Goal: Task Accomplishment & Management: Manage account settings

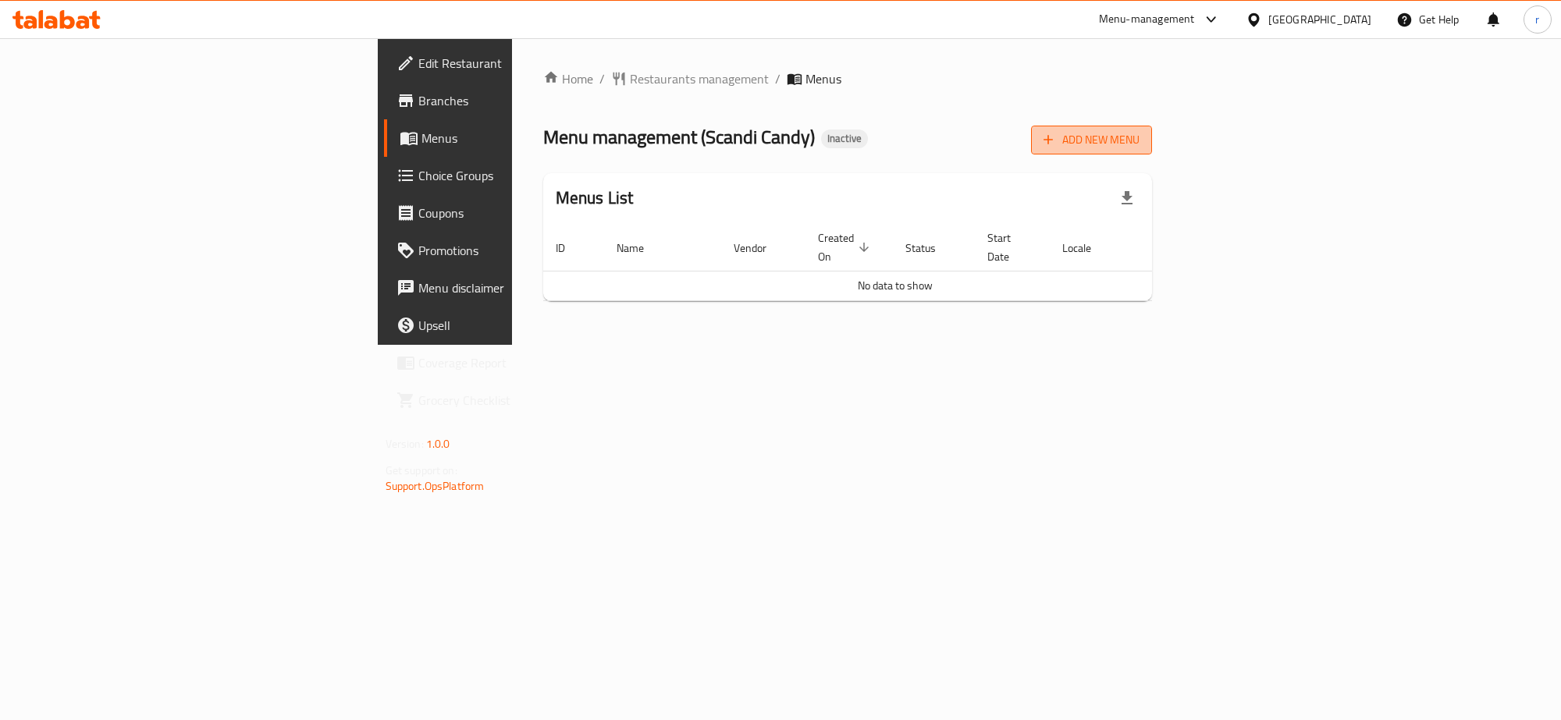
click at [1139, 135] on span "Add New Menu" at bounding box center [1091, 140] width 96 height 20
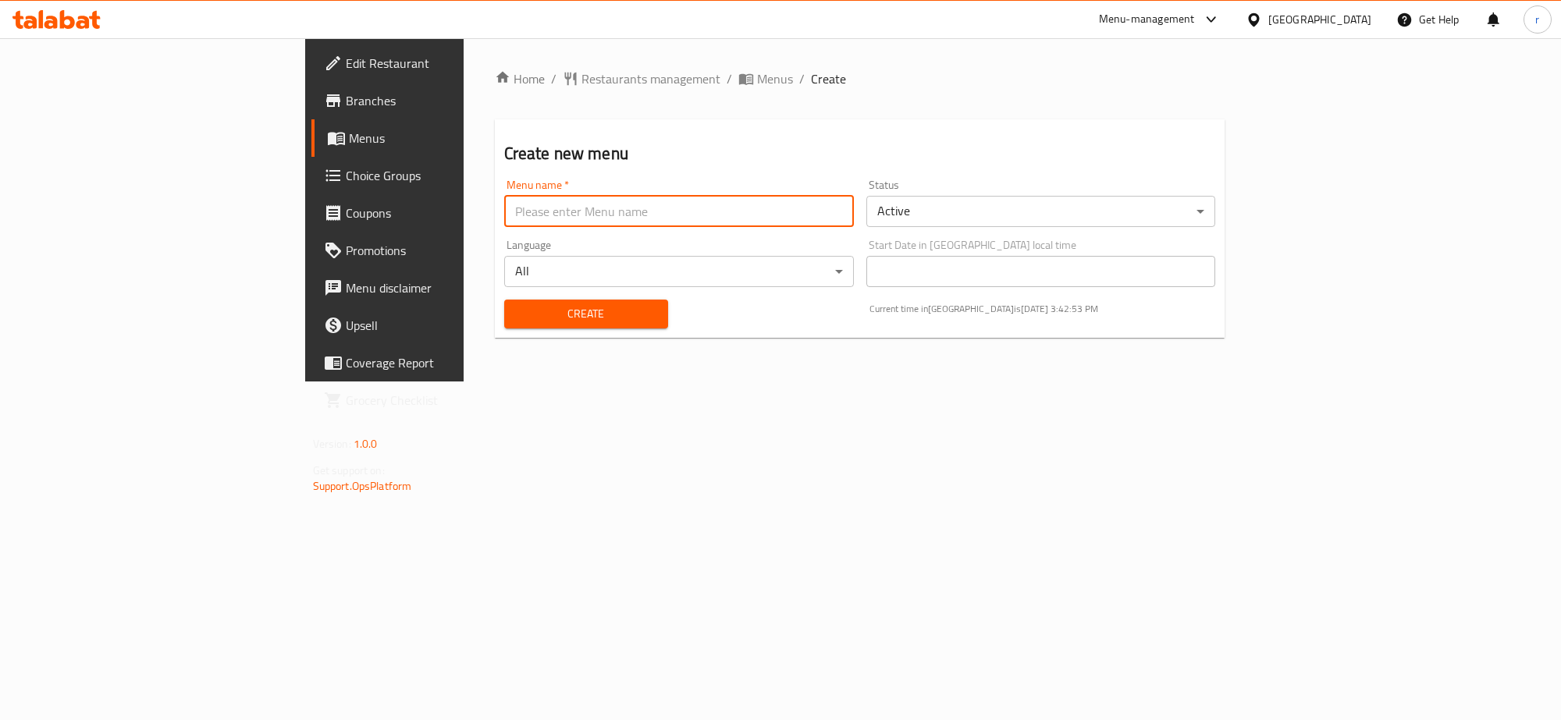
click at [513, 219] on input "text" at bounding box center [679, 211] width 350 height 31
type input "rahma"
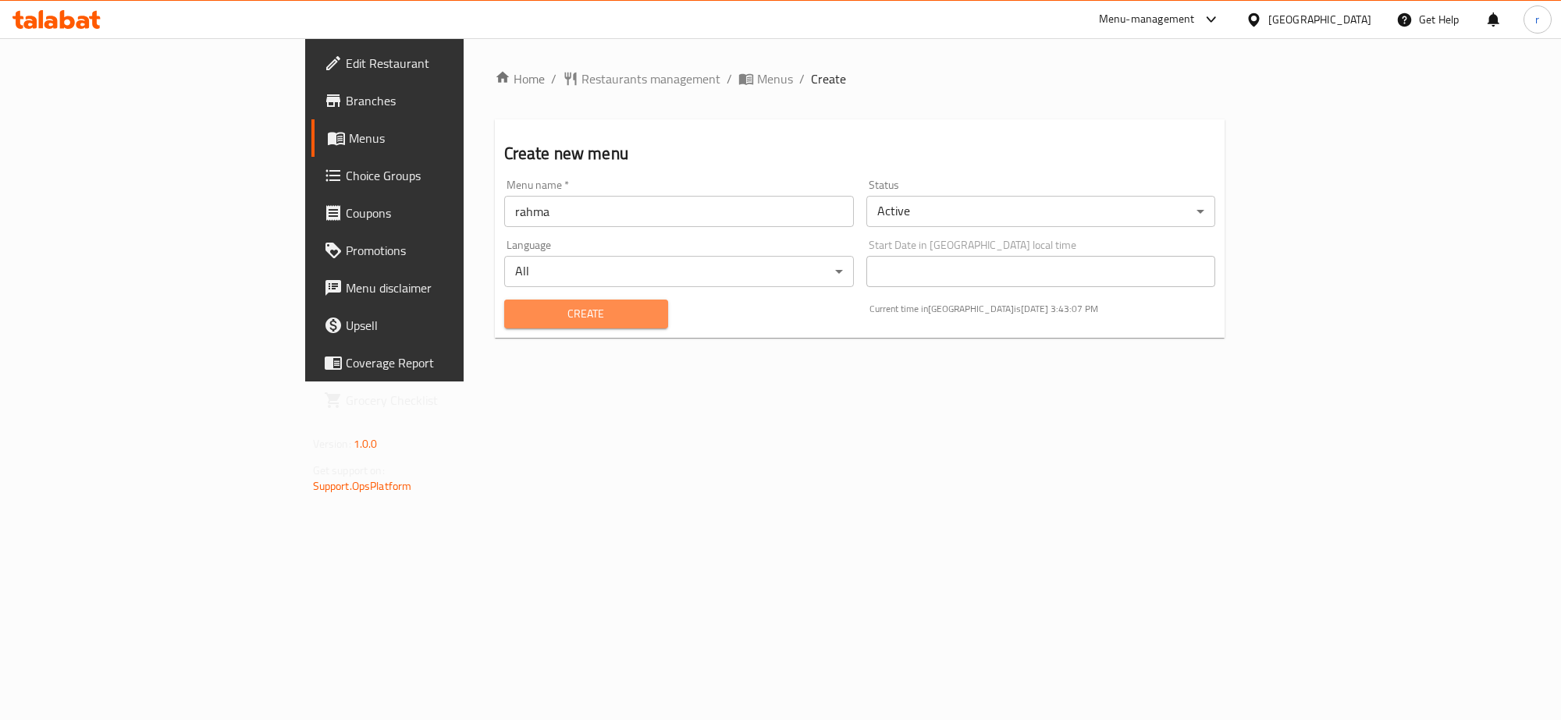
click at [533, 313] on span "Create" at bounding box center [586, 314] width 139 height 20
click at [349, 134] on span "Menus" at bounding box center [451, 138] width 204 height 19
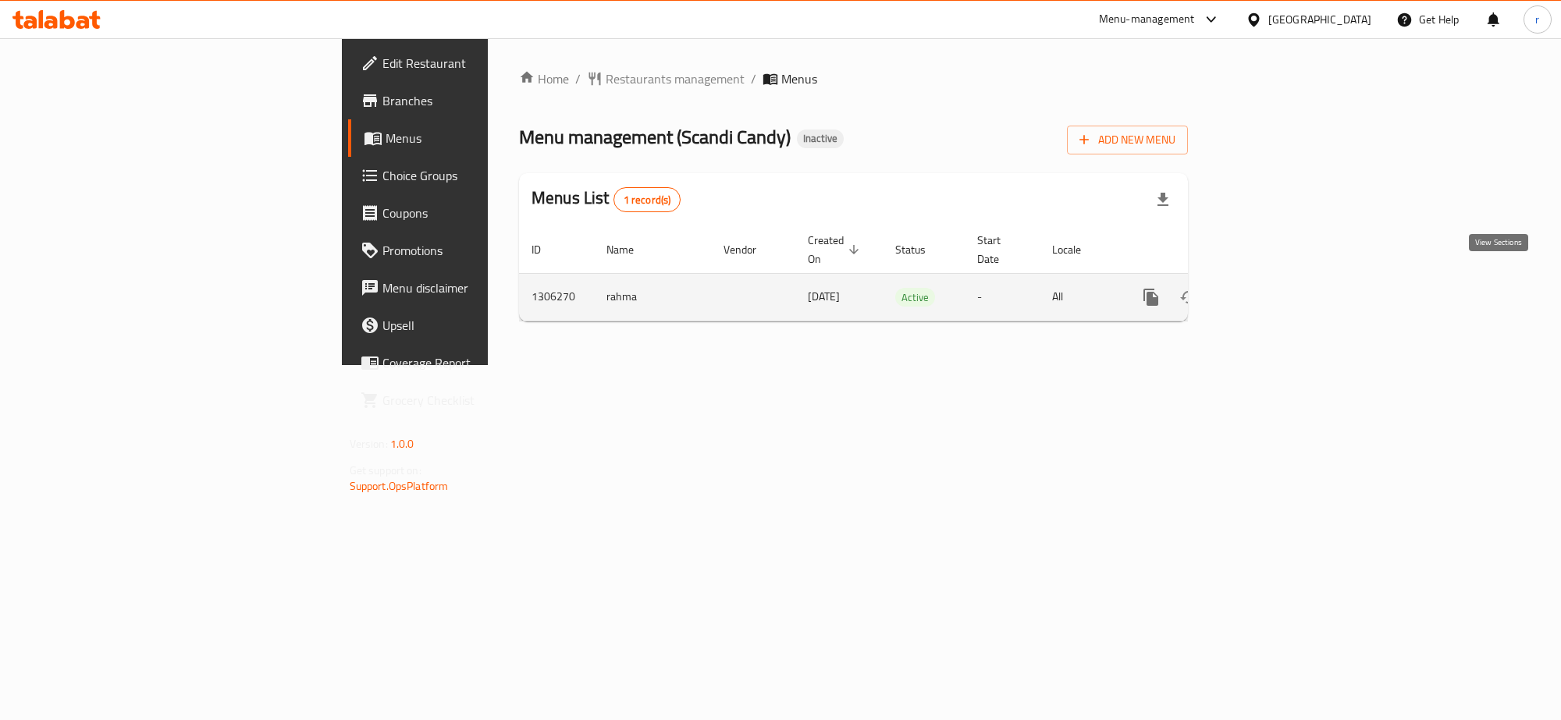
click at [1282, 282] on link "enhanced table" at bounding box center [1263, 297] width 37 height 37
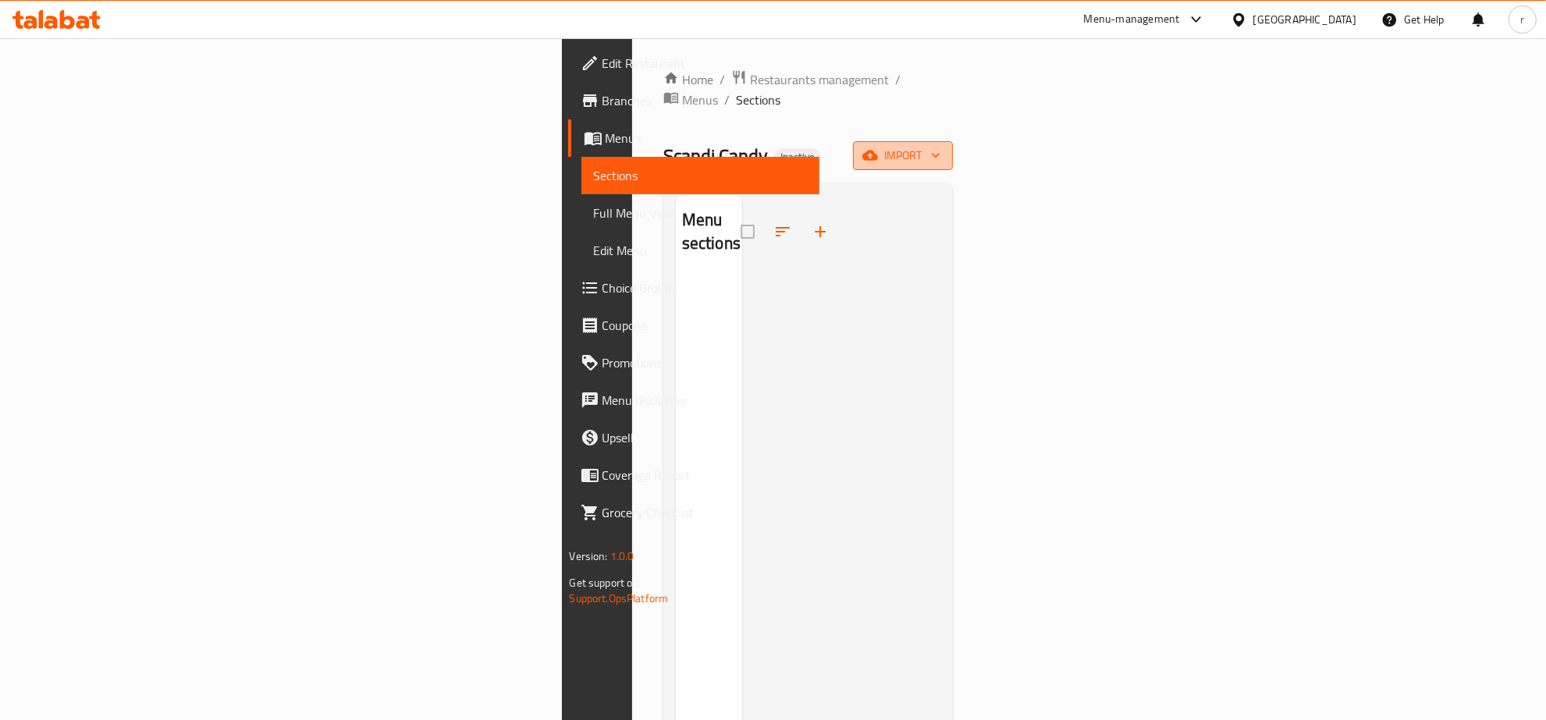
click at [940, 146] on span "import" at bounding box center [902, 156] width 75 height 20
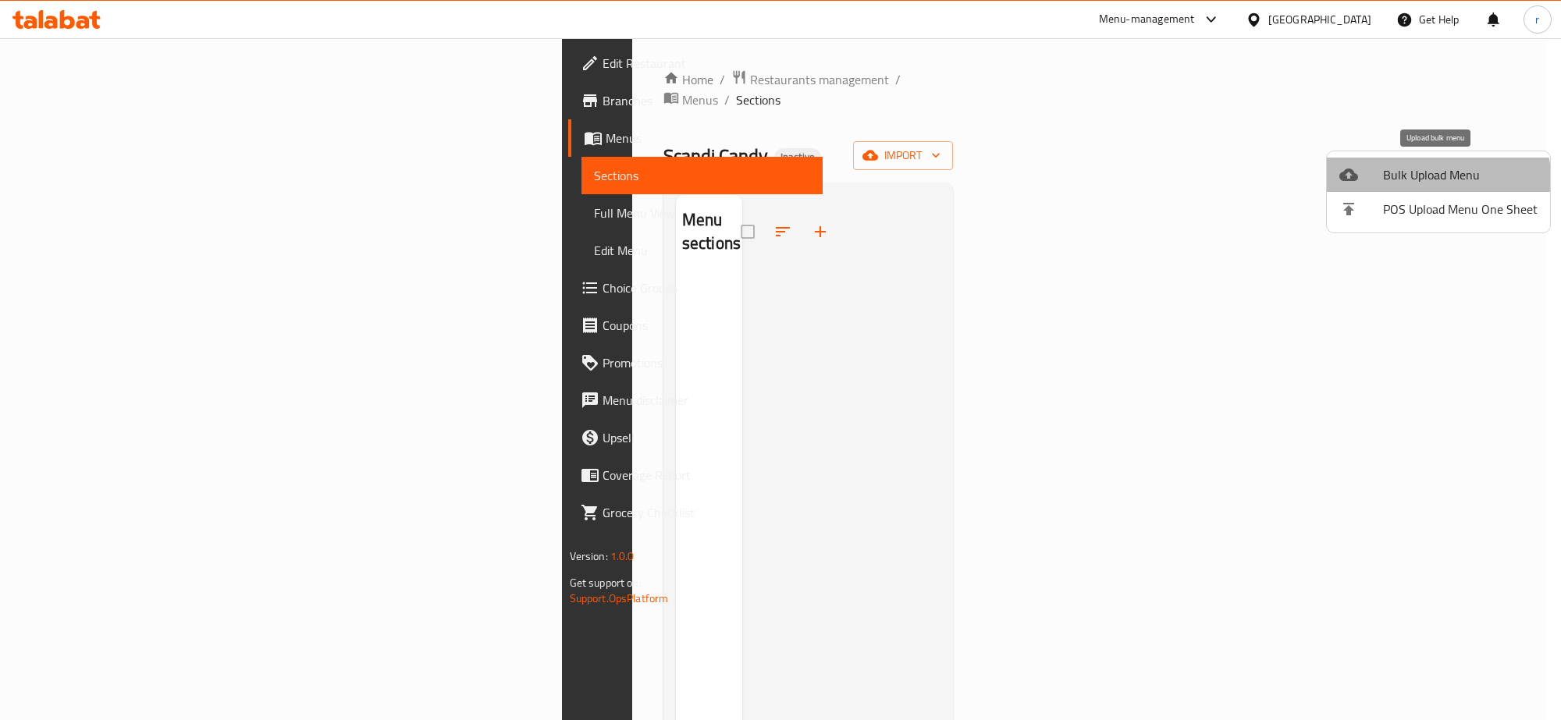
click at [1430, 183] on span "Bulk Upload Menu" at bounding box center [1460, 174] width 155 height 19
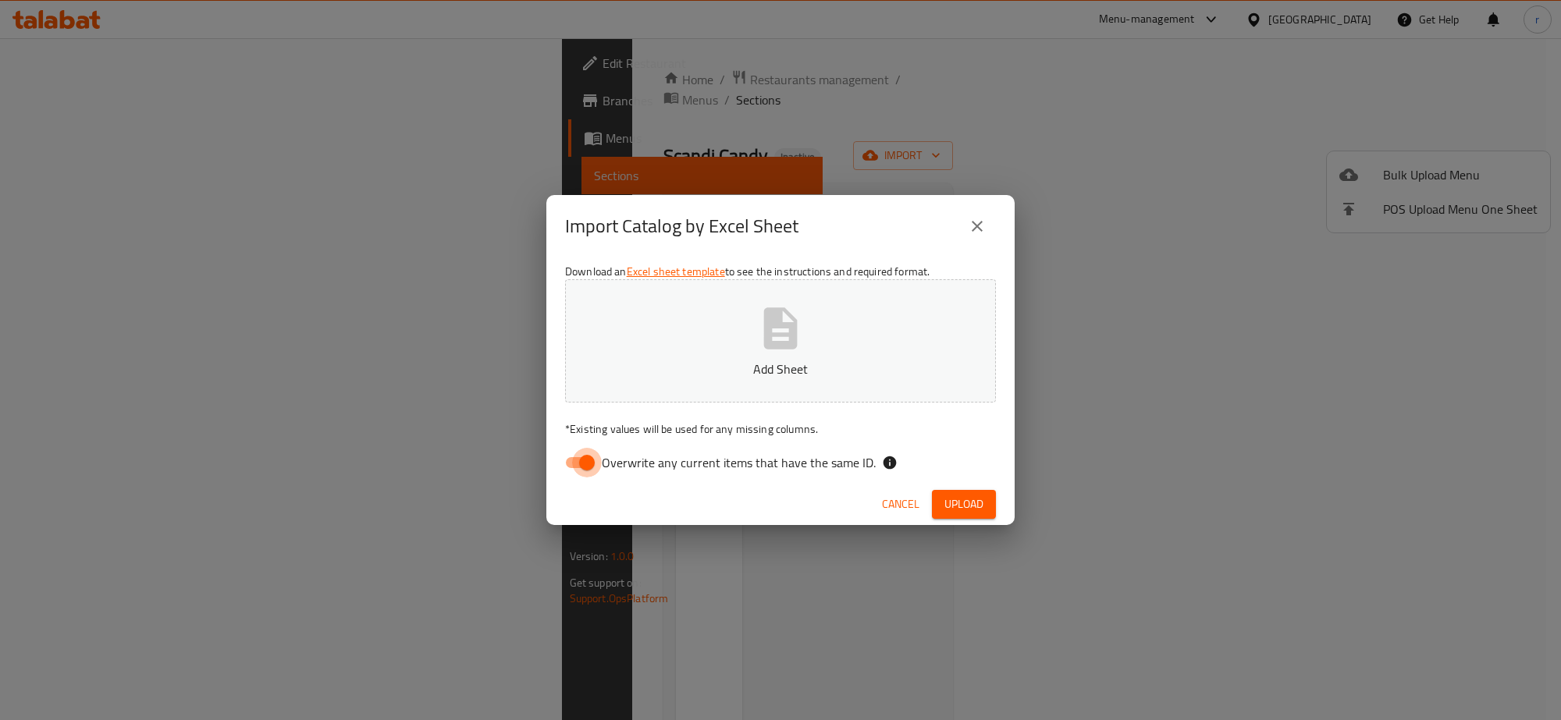
click at [577, 465] on input "Overwrite any current items that have the same ID." at bounding box center [586, 463] width 89 height 30
checkbox input "false"
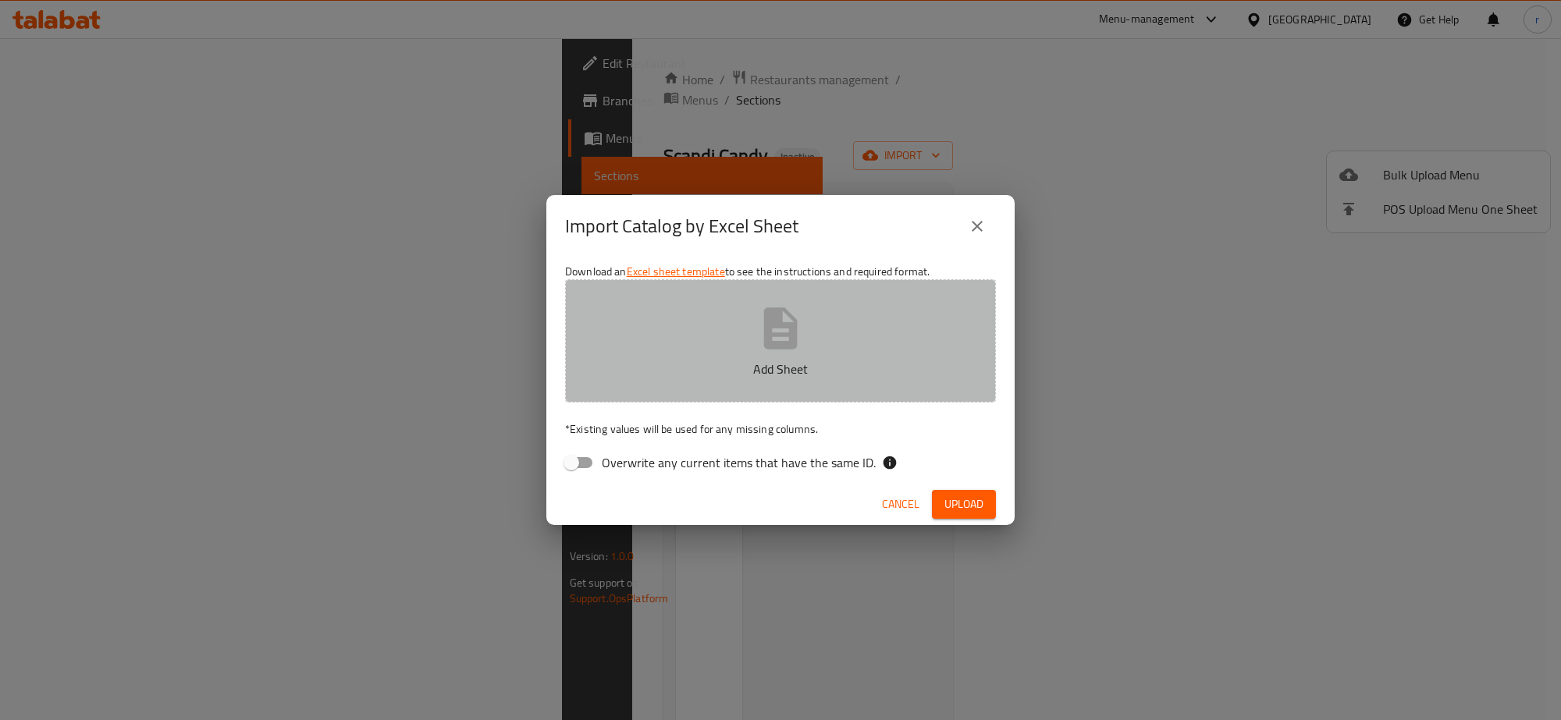
click at [644, 371] on p "Add Sheet" at bounding box center [780, 369] width 382 height 19
click at [578, 316] on button "Add Sheet" at bounding box center [780, 340] width 431 height 123
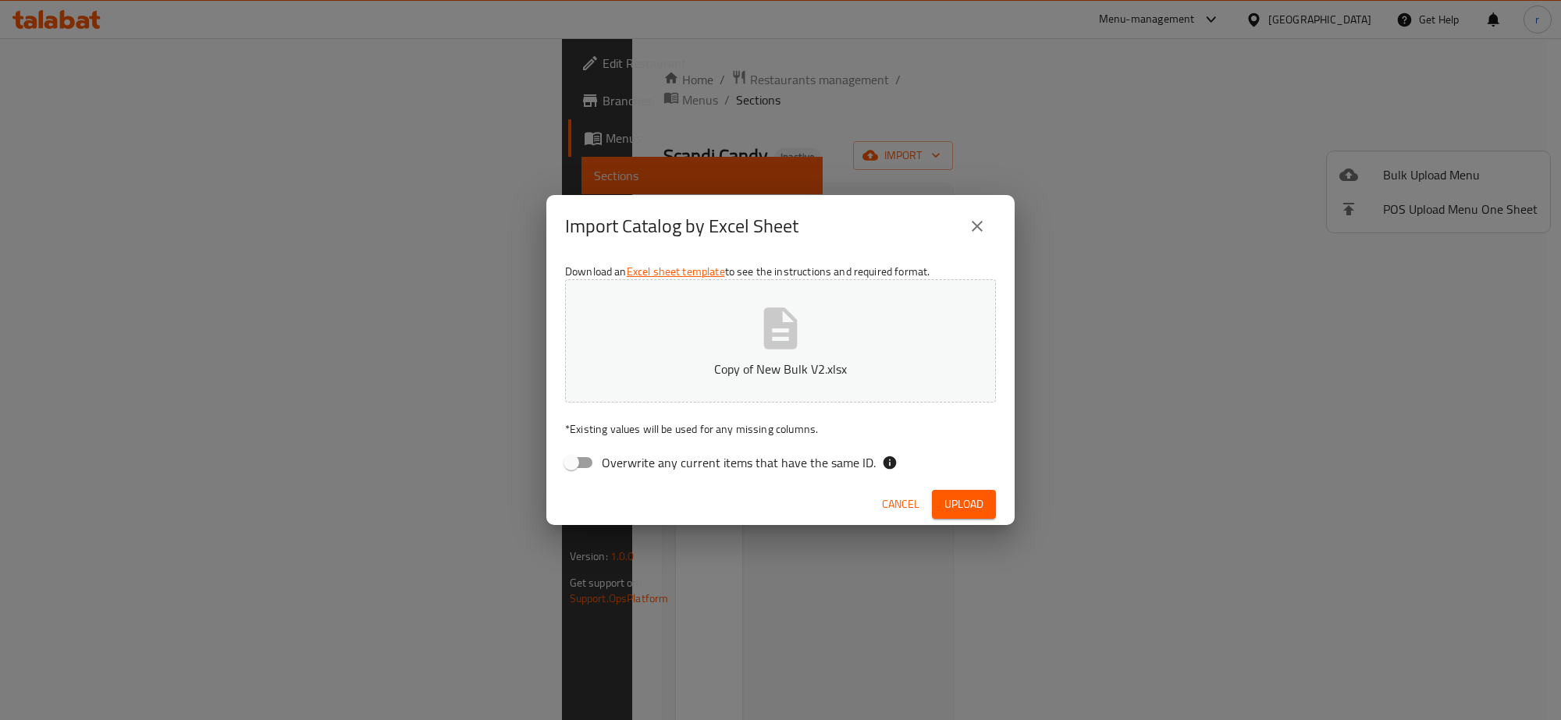
click at [970, 512] on span "Upload" at bounding box center [963, 505] width 39 height 20
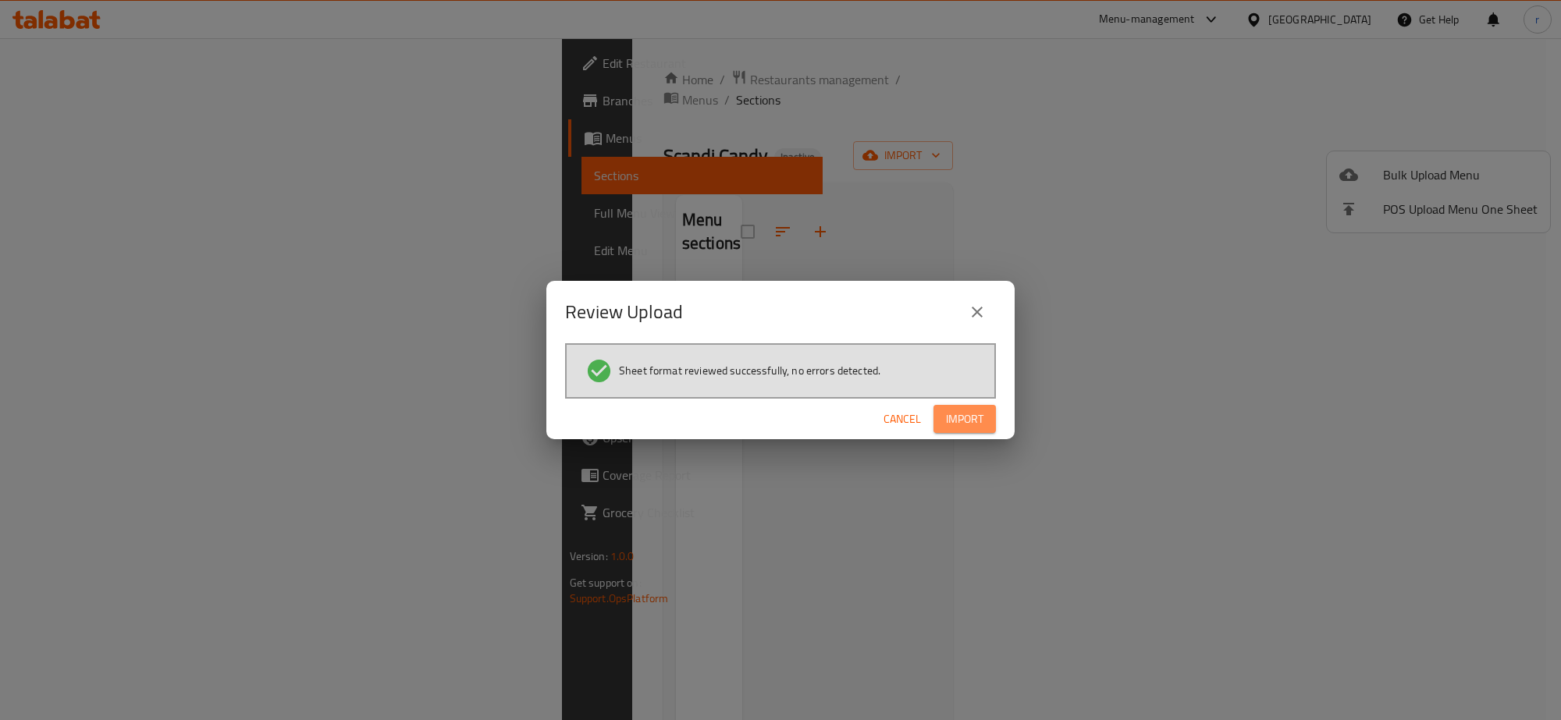
click at [984, 412] on button "Import" at bounding box center [964, 419] width 62 height 29
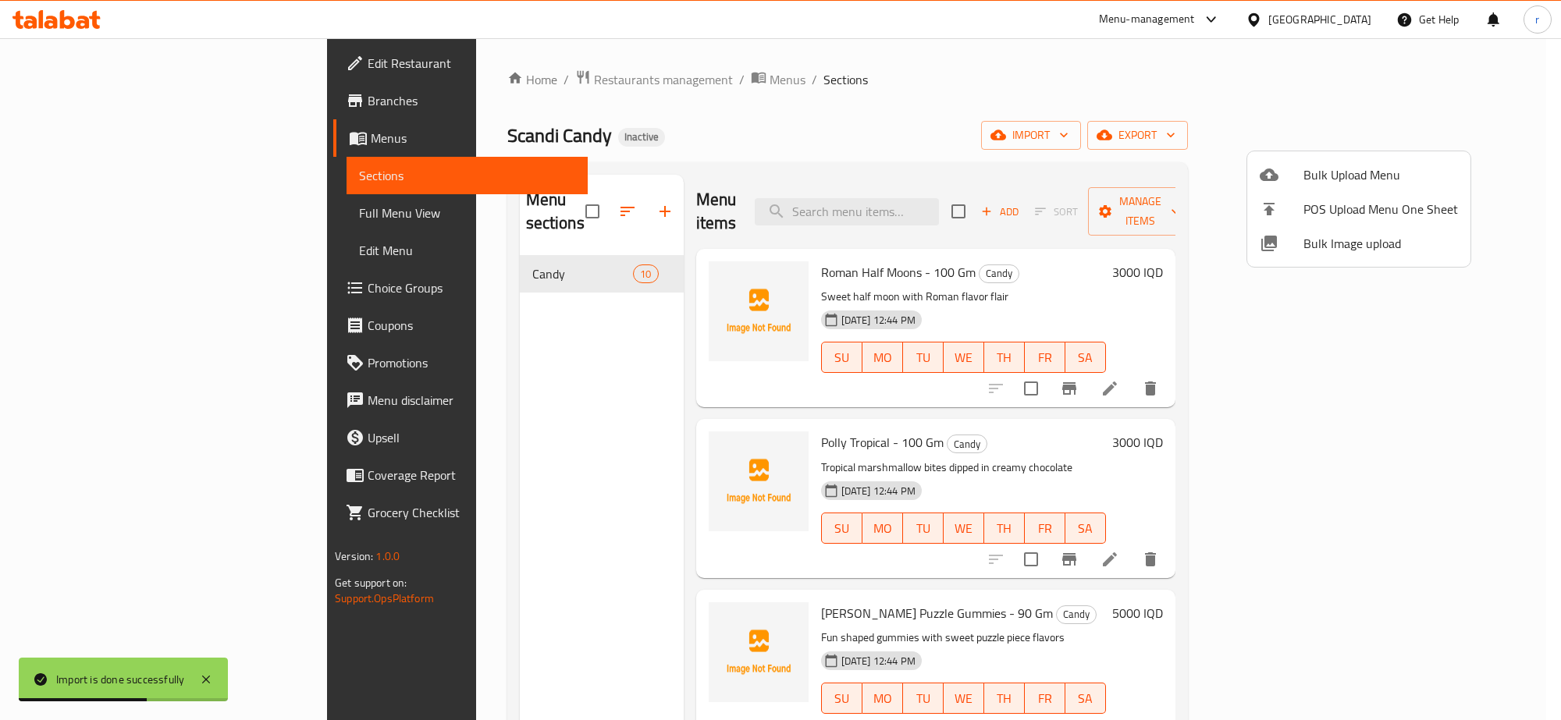
click at [1074, 80] on div at bounding box center [780, 360] width 1561 height 720
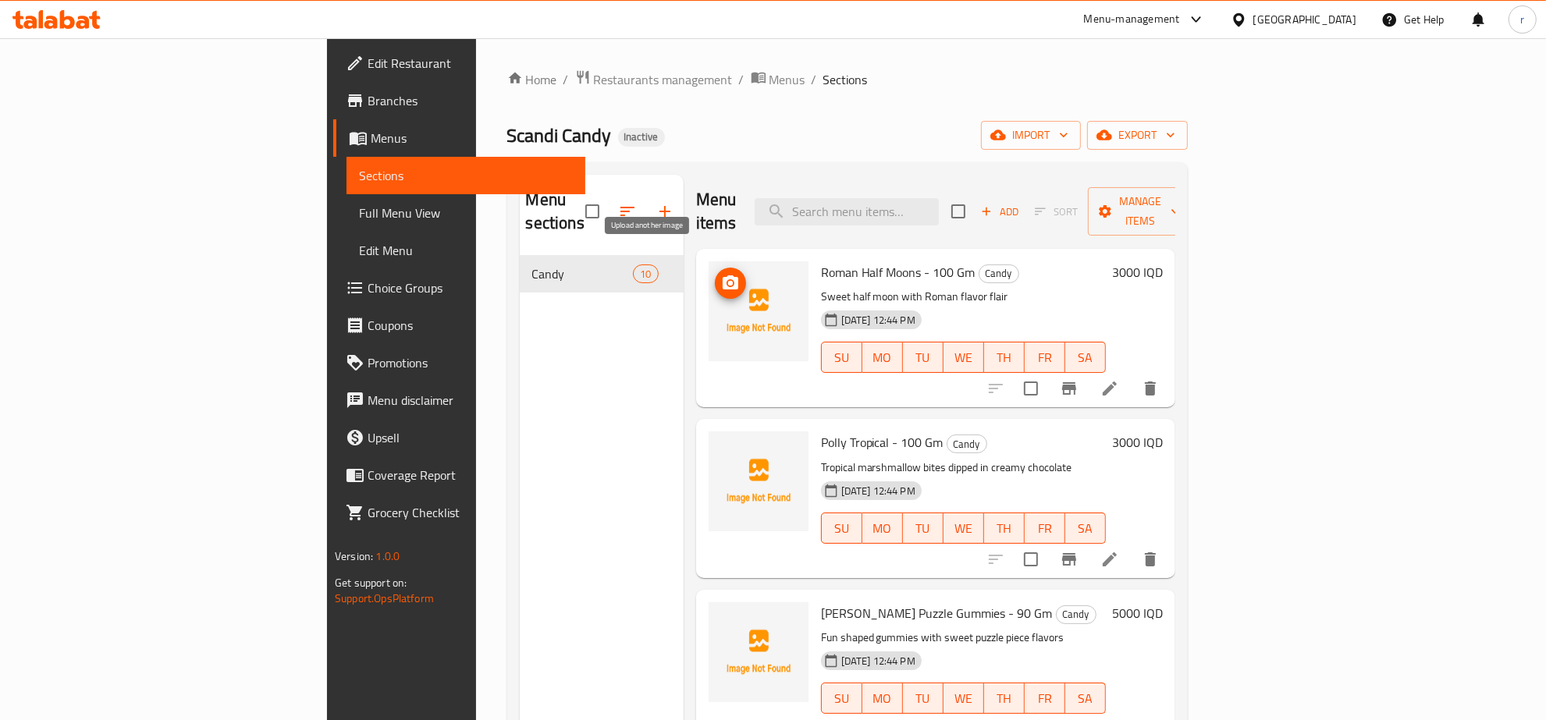
click at [727, 281] on circle "upload picture" at bounding box center [729, 283] width 5 height 5
click at [723, 275] on icon "upload picture" at bounding box center [731, 282] width 16 height 14
drag, startPoint x: 739, startPoint y: 251, endPoint x: 843, endPoint y: 250, distance: 103.8
click at [843, 261] on span "Roman Half Moons - 100 Gm" at bounding box center [898, 272] width 155 height 23
copy span "Roman Half Moons"
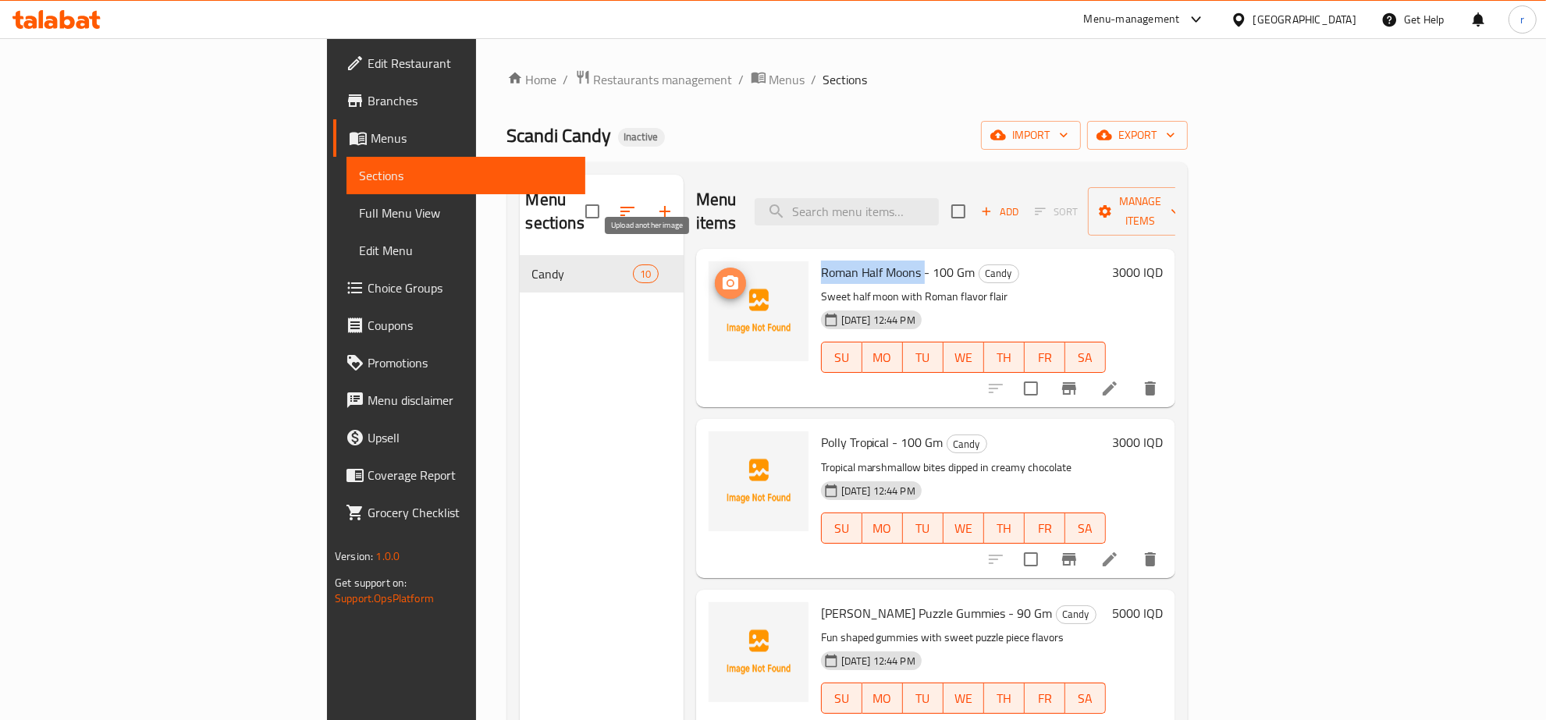
click at [723, 275] on icon "upload picture" at bounding box center [731, 282] width 16 height 14
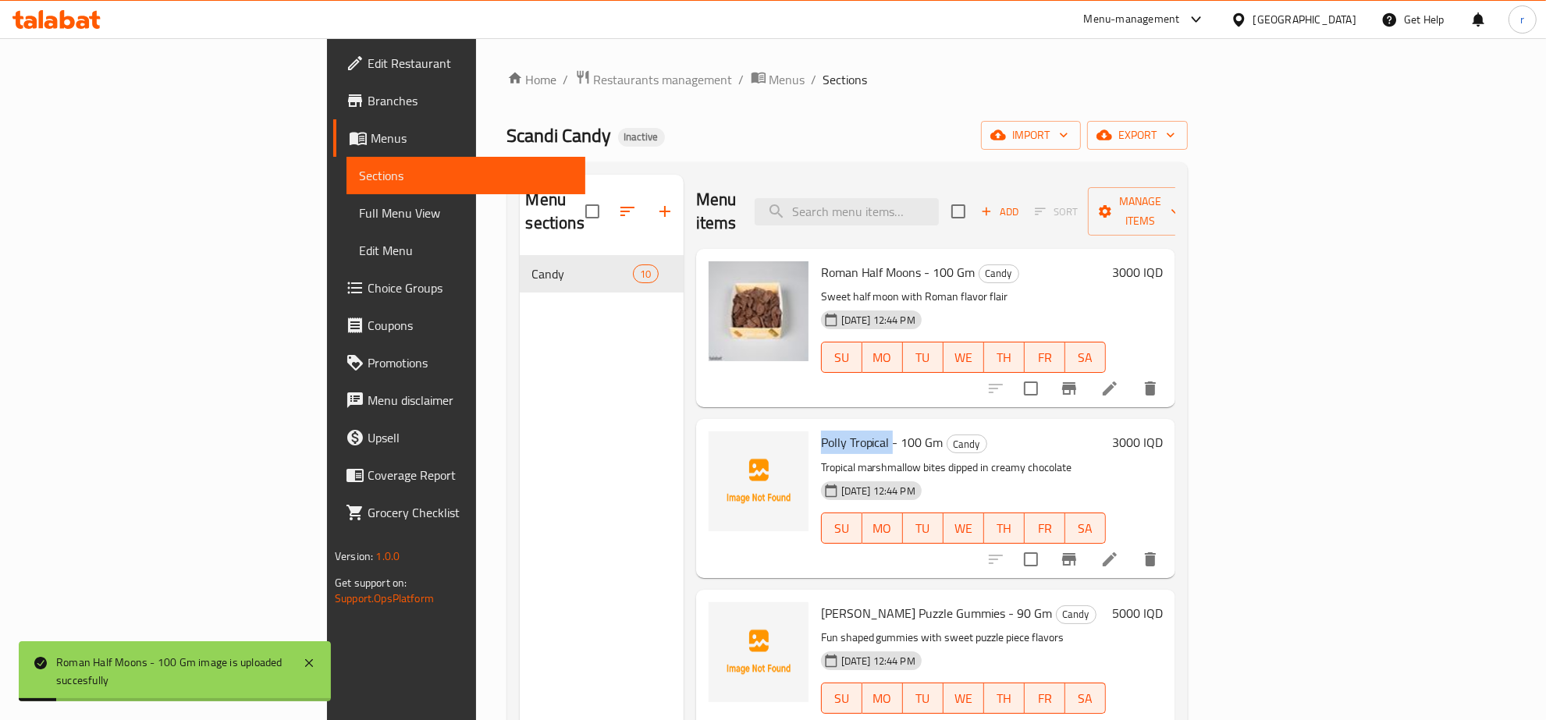
drag, startPoint x: 742, startPoint y: 416, endPoint x: 809, endPoint y: 407, distance: 67.7
click at [821, 431] on span "Polly Tropical - 100 Gm" at bounding box center [882, 442] width 123 height 23
copy span "Polly Tropical"
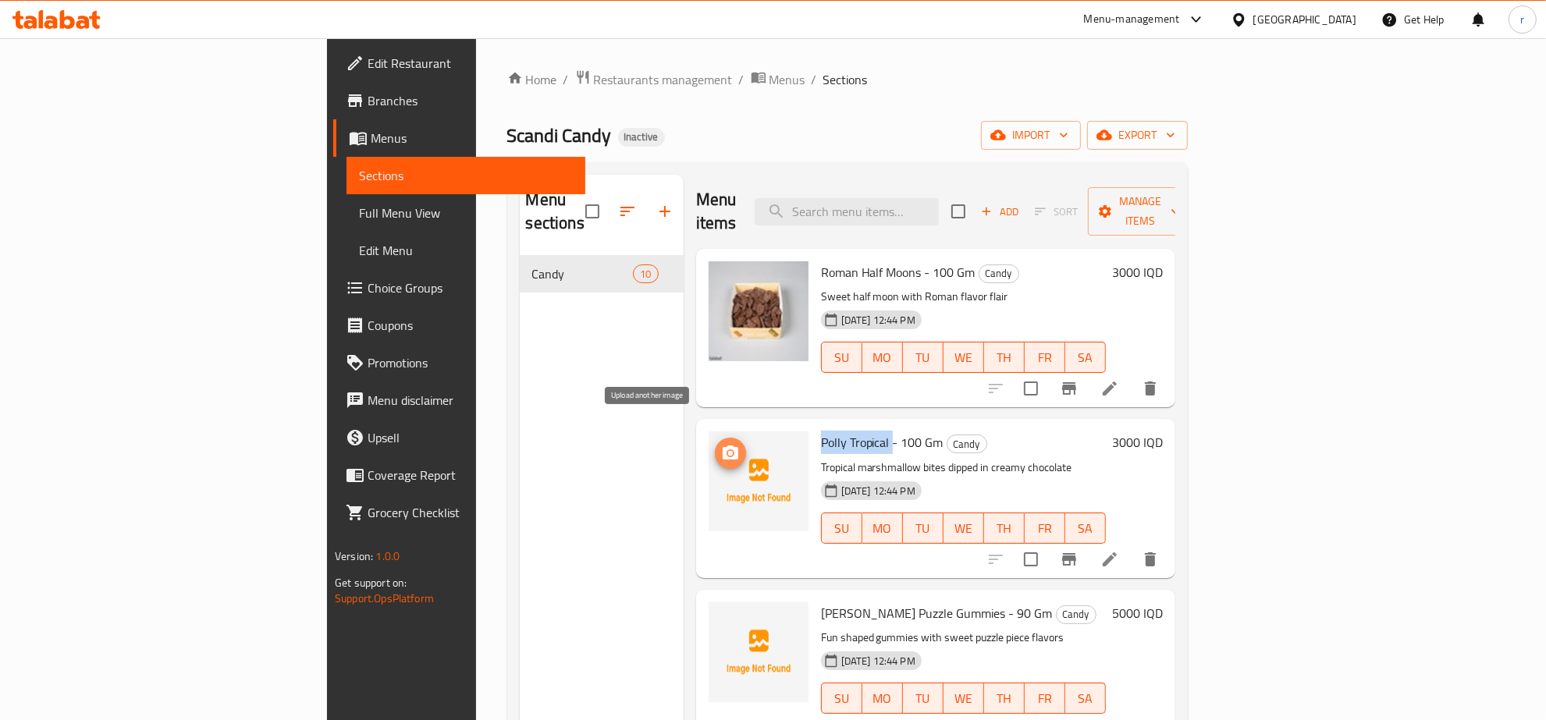
click at [715, 444] on span "upload picture" at bounding box center [730, 453] width 31 height 19
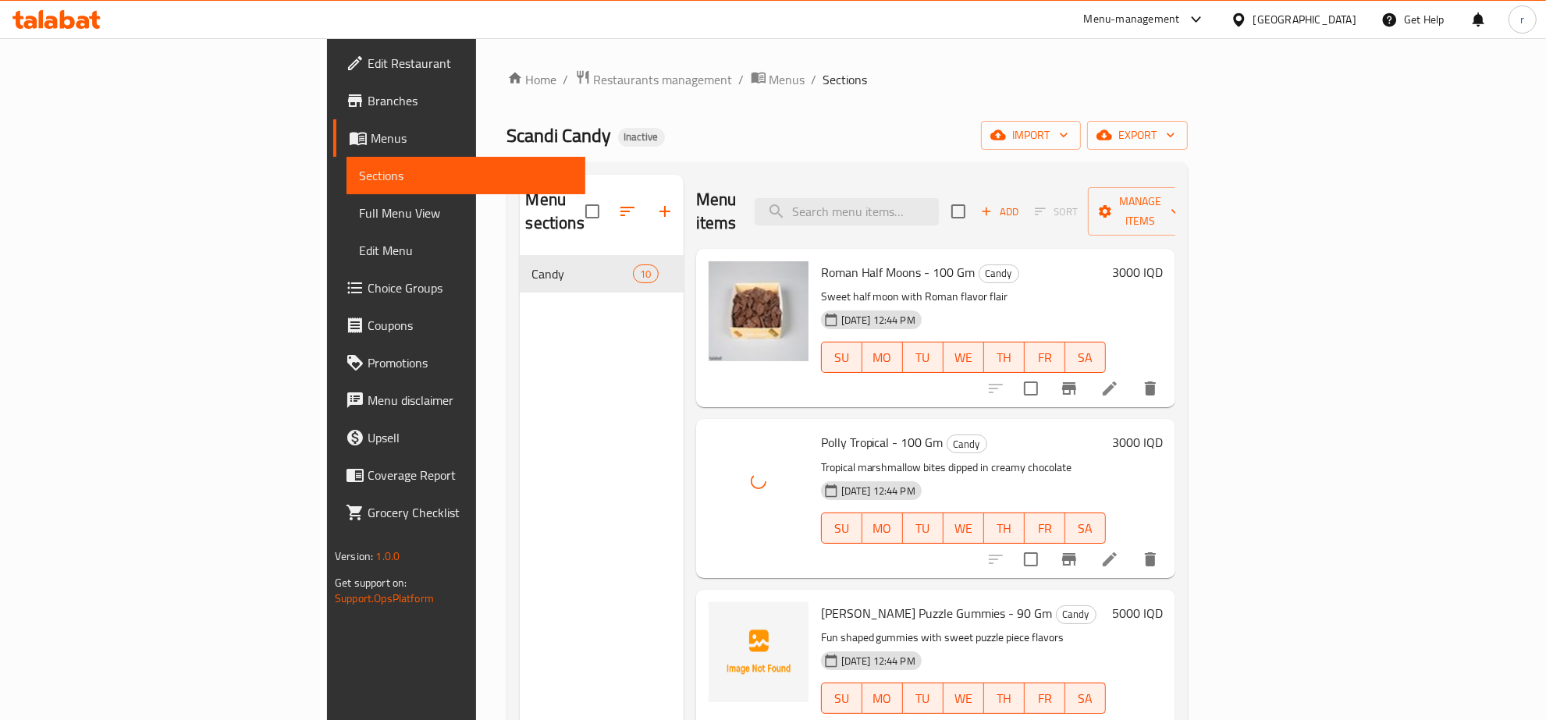
click at [548, 496] on div "Menu sections Candy 10" at bounding box center [602, 535] width 164 height 720
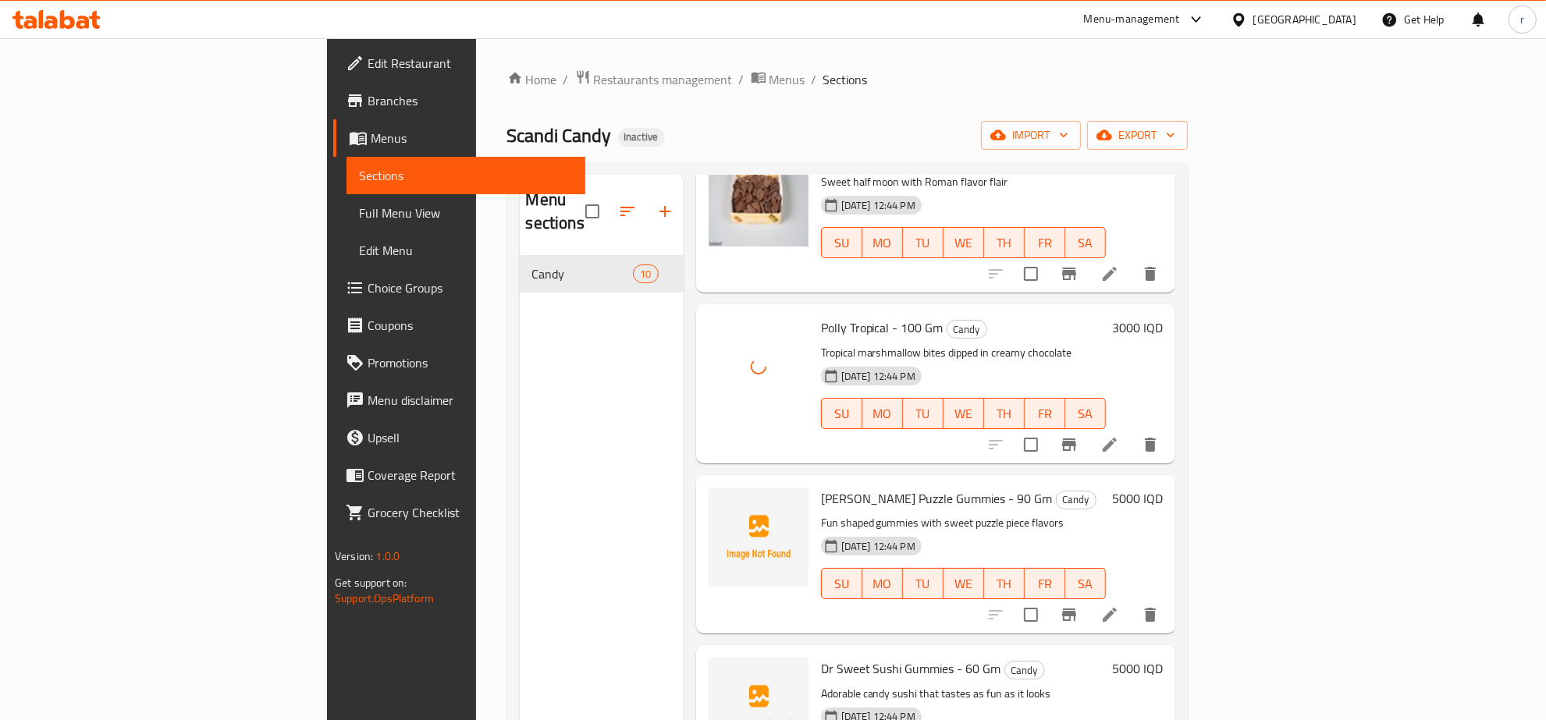
scroll to position [162, 0]
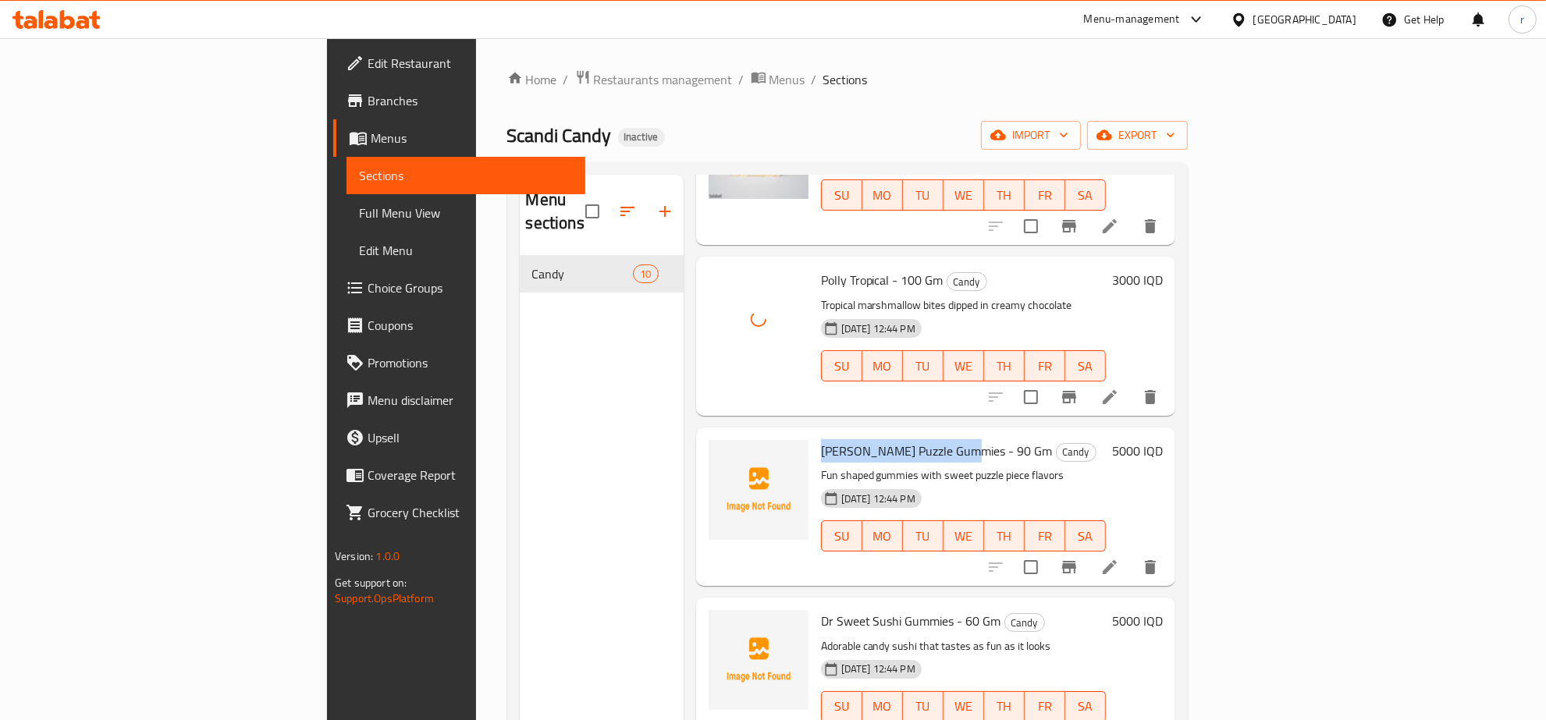
drag, startPoint x: 738, startPoint y: 421, endPoint x: 879, endPoint y: 431, distance: 141.5
click at [879, 439] on span "[PERSON_NAME] Puzzle Gummies - 90 Gm" at bounding box center [937, 450] width 232 height 23
copy span "Dr Sweet Puzzle Gummies"
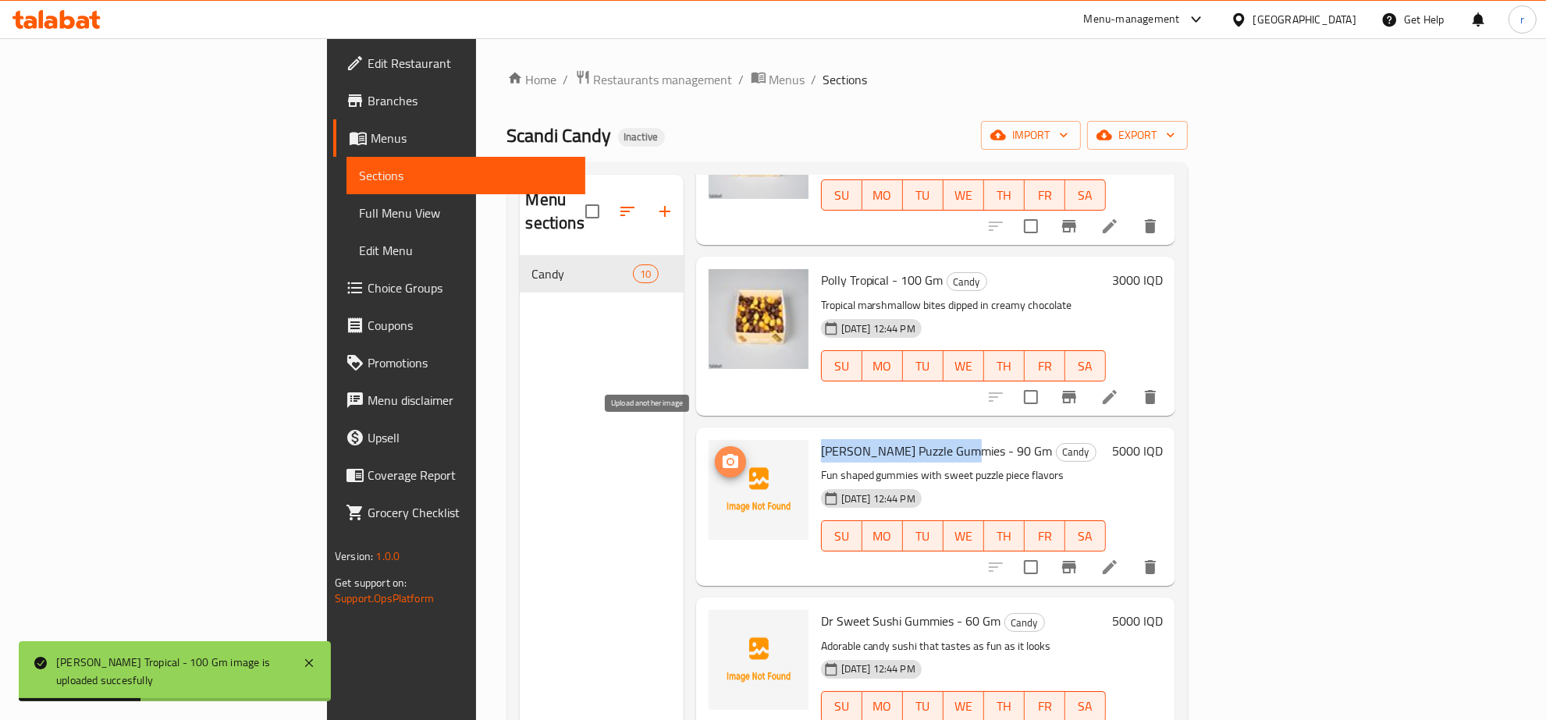
click at [721, 453] on icon "upload picture" at bounding box center [730, 462] width 19 height 19
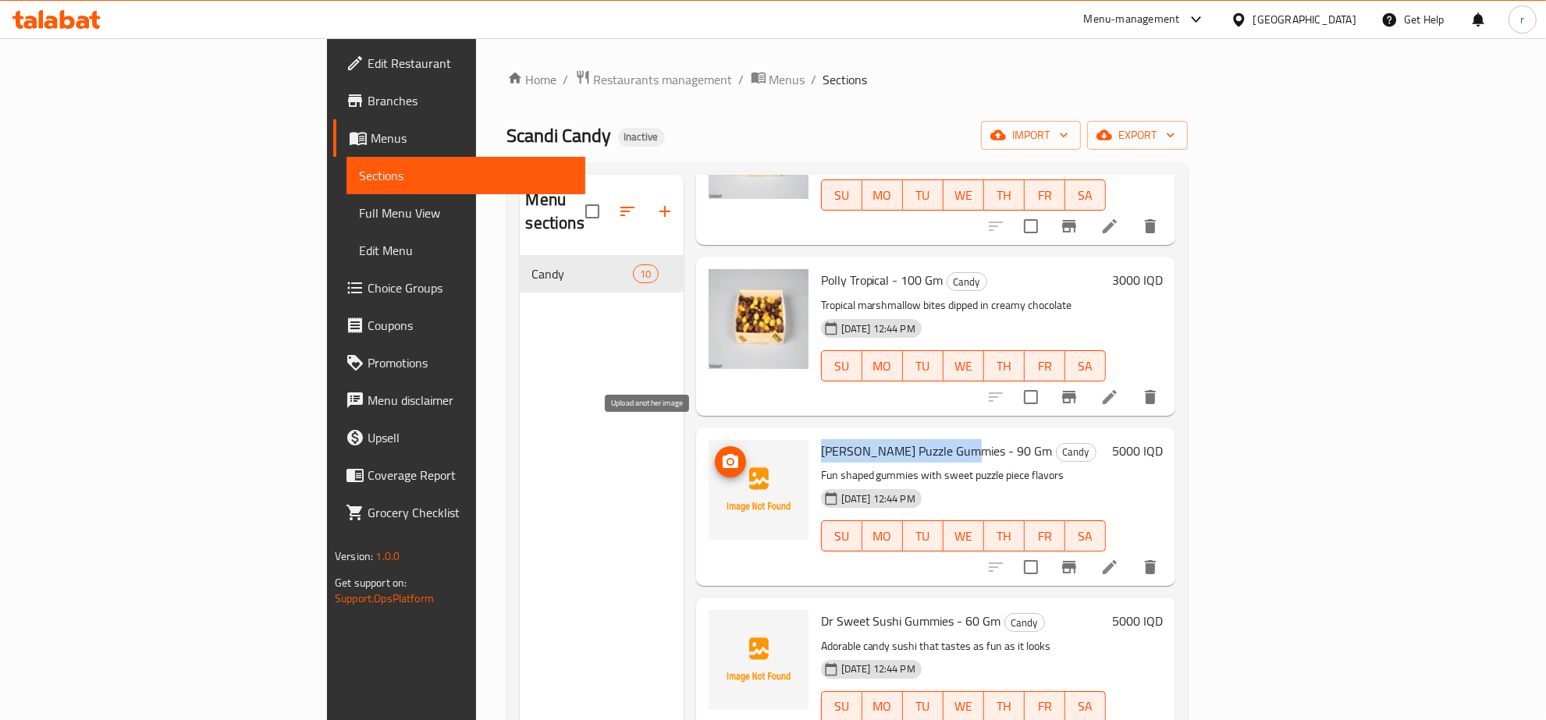
click at [721, 453] on icon "upload picture" at bounding box center [730, 462] width 19 height 19
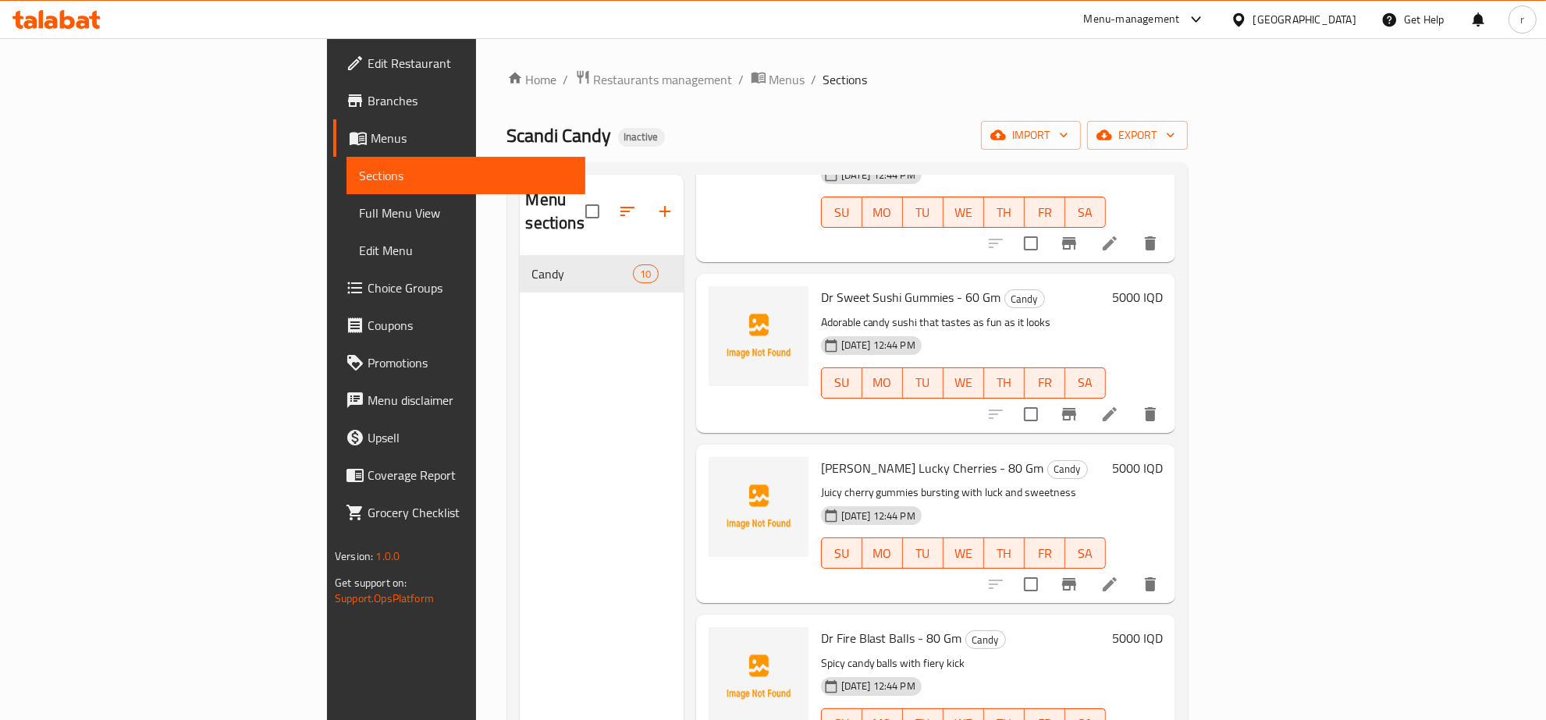
scroll to position [488, 0]
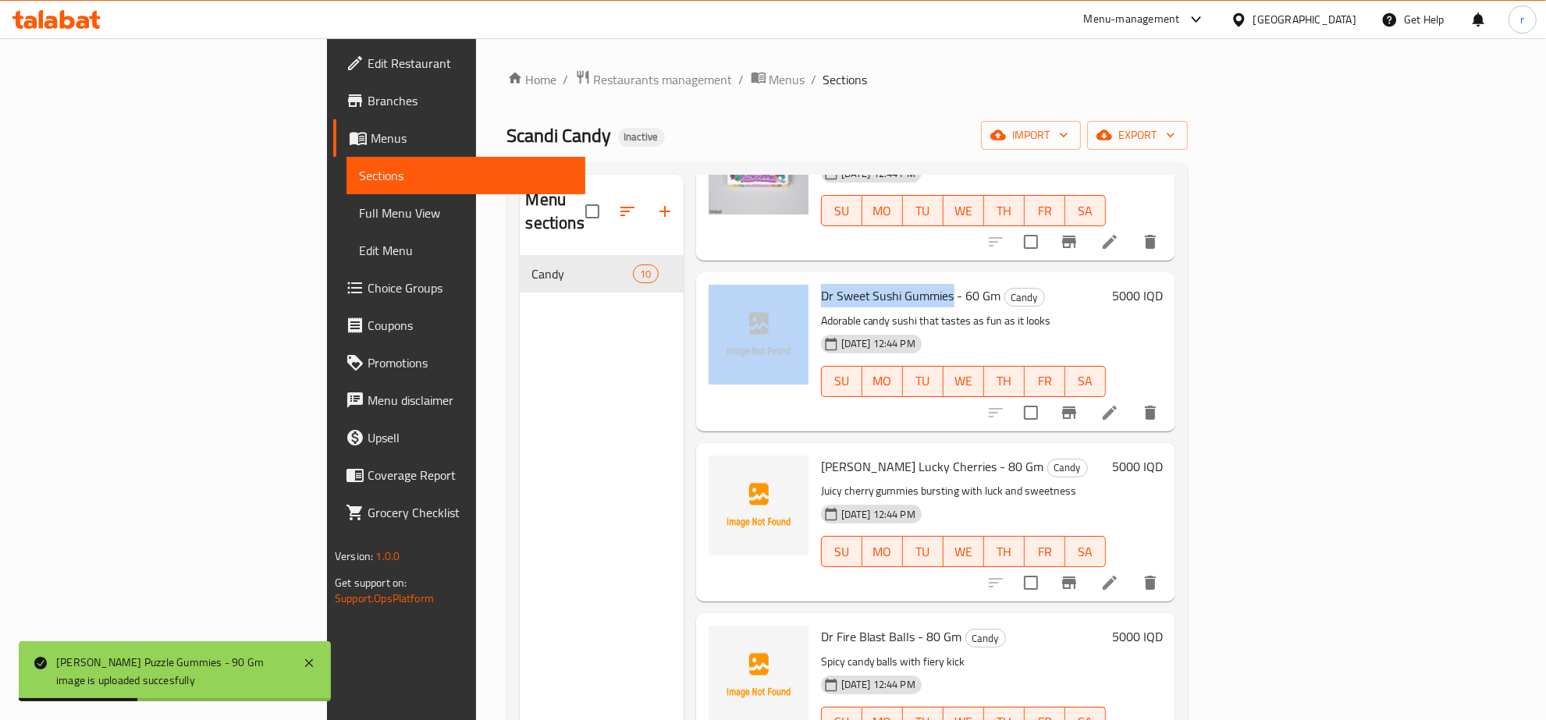
drag, startPoint x: 731, startPoint y: 270, endPoint x: 870, endPoint y: 282, distance: 139.5
click at [870, 282] on div "Dr Sweet Sushi Gummies - 60 Gm Candy Adorable candy sushi that tastes as fun as…" at bounding box center [935, 352] width 467 height 146
copy div "Dr Sweet [PERSON_NAME]"
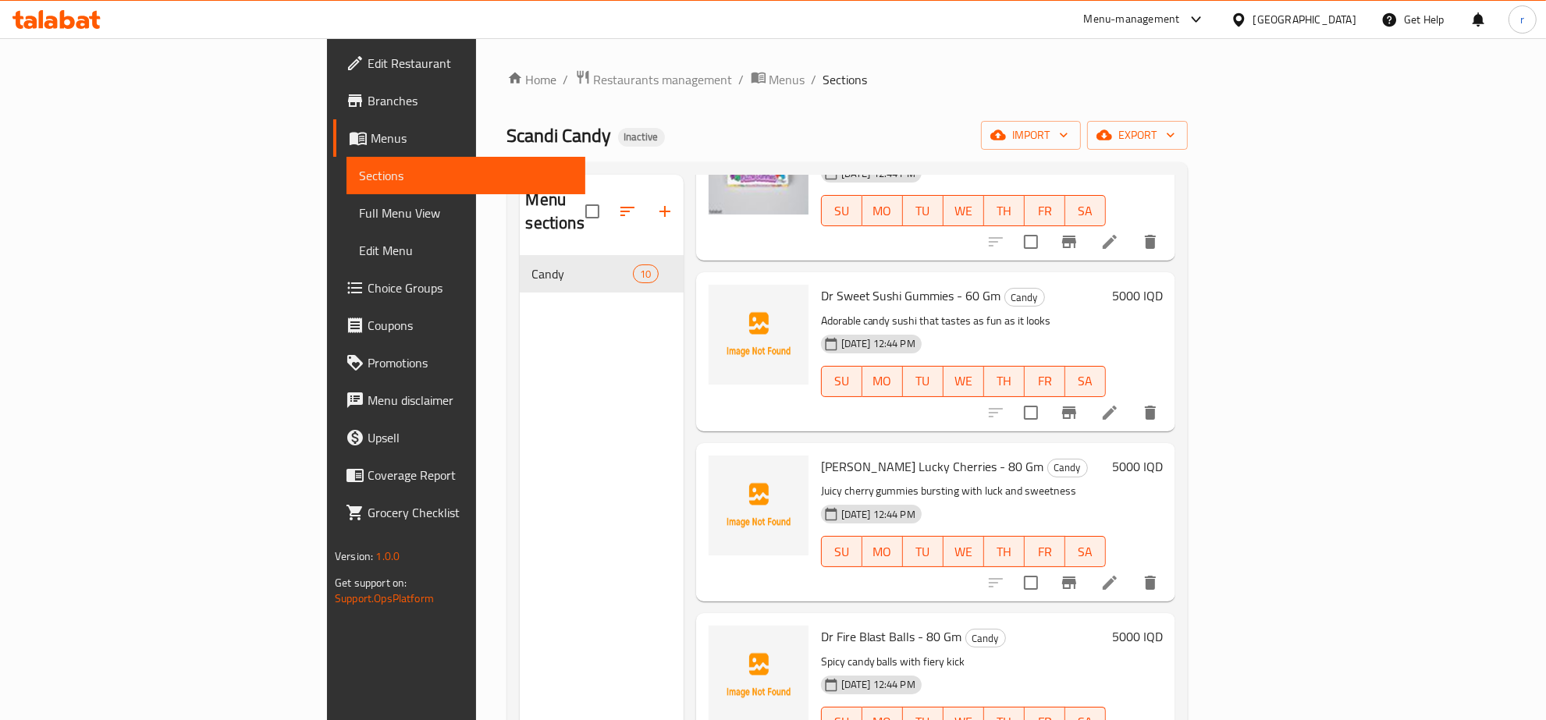
click at [520, 360] on div "Menu sections Candy 10" at bounding box center [602, 535] width 164 height 720
click at [821, 284] on span "Dr Sweet Sushi Gummies - 60 Gm" at bounding box center [911, 295] width 180 height 23
click at [368, 392] on span "Menu disclaimer" at bounding box center [470, 400] width 205 height 19
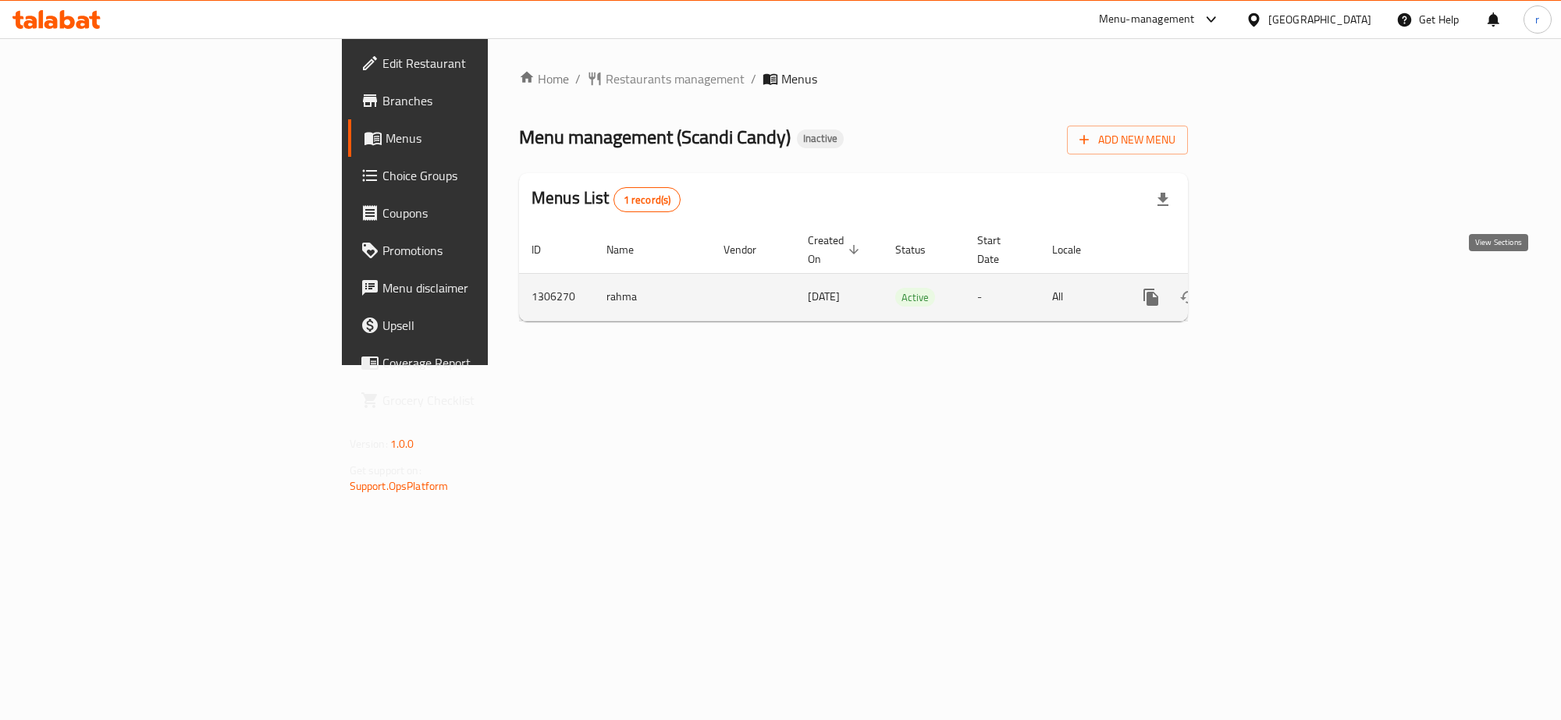
click at [1273, 288] on icon "enhanced table" at bounding box center [1263, 297] width 19 height 19
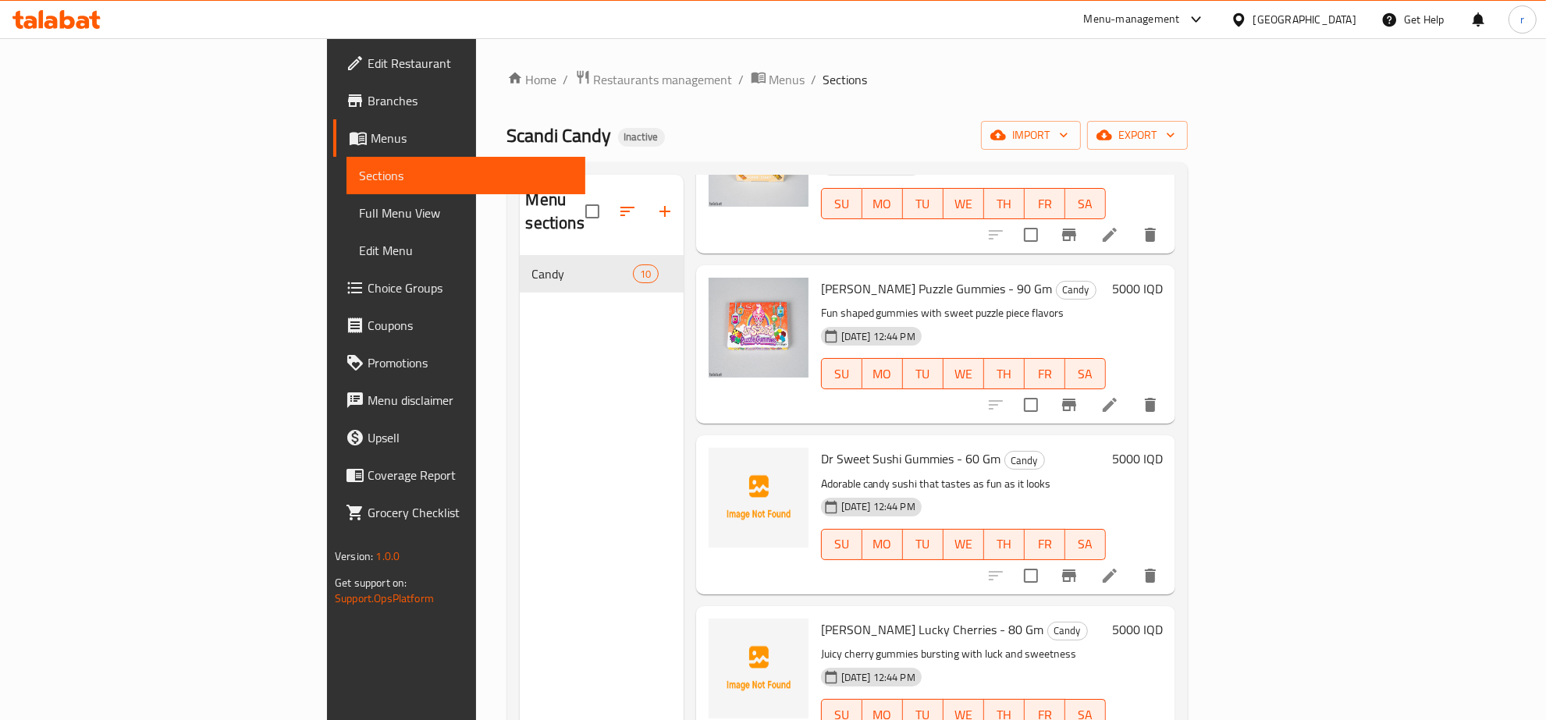
scroll to position [488, 0]
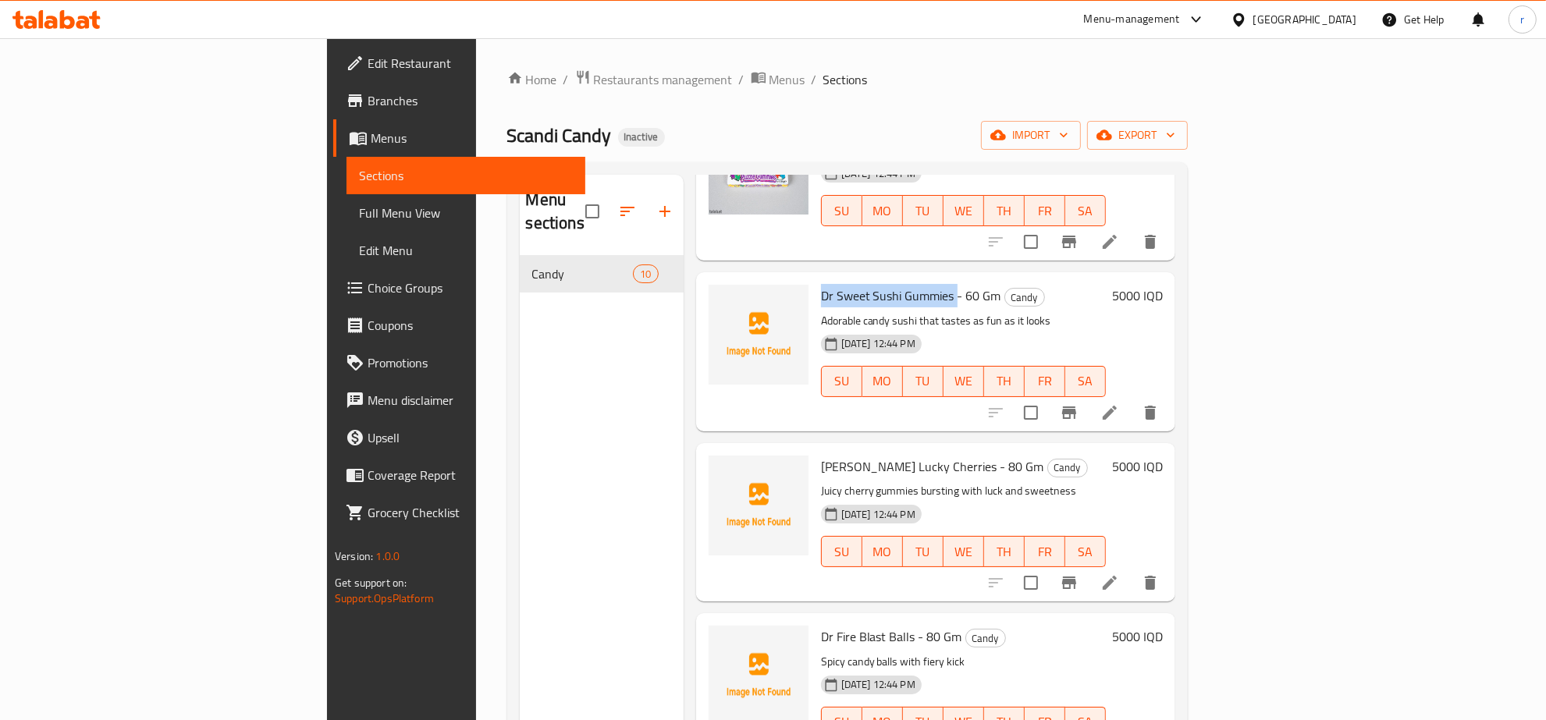
drag, startPoint x: 739, startPoint y: 270, endPoint x: 872, endPoint y: 273, distance: 133.5
click at [872, 284] on span "Dr Sweet Sushi Gummies - 60 Gm" at bounding box center [911, 295] width 180 height 23
copy span "Dr Sweet [PERSON_NAME]"
click at [723, 299] on icon "upload picture" at bounding box center [731, 306] width 16 height 14
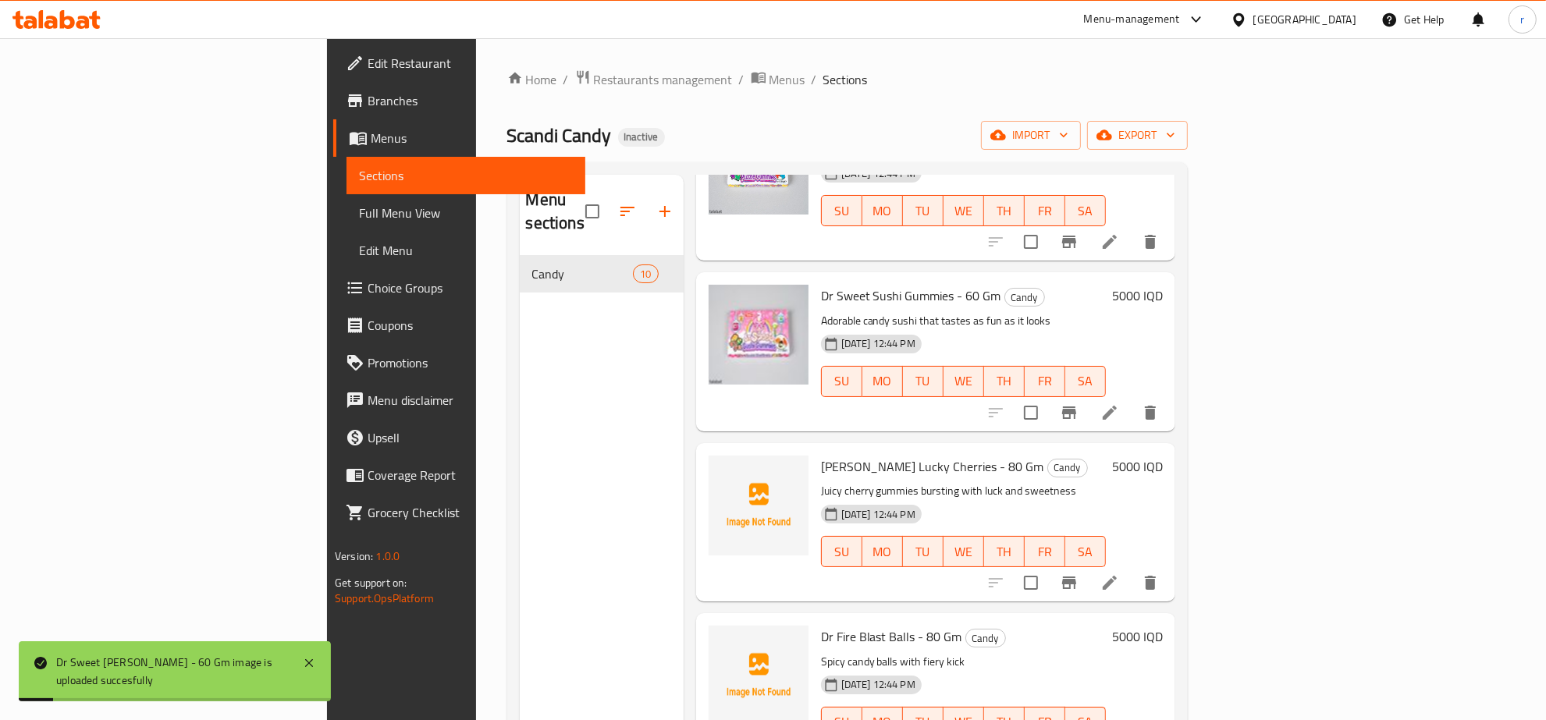
click at [520, 451] on div "Menu sections Candy 10" at bounding box center [602, 535] width 164 height 720
click at [727, 475] on circle "upload picture" at bounding box center [729, 477] width 5 height 5
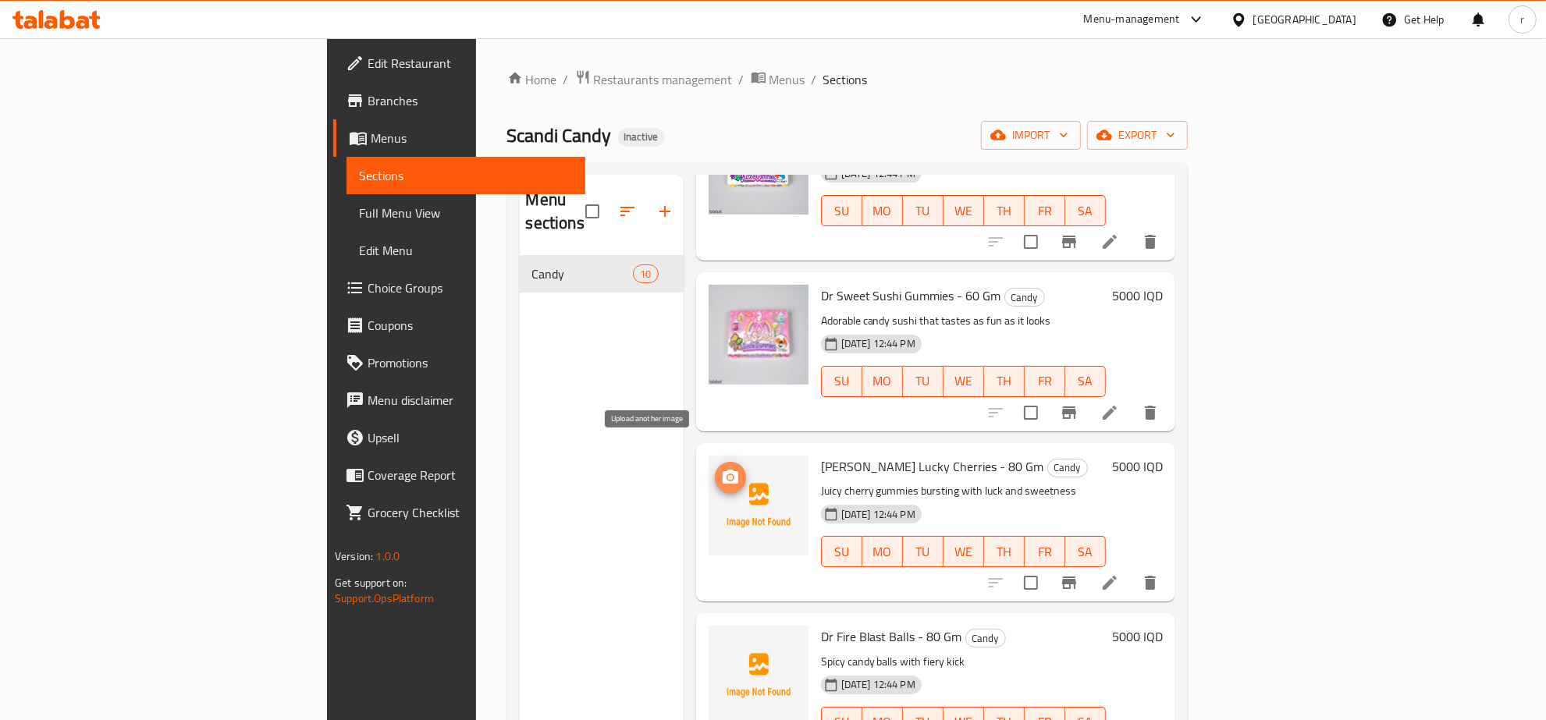
click at [727, 475] on circle "upload picture" at bounding box center [729, 477] width 5 height 5
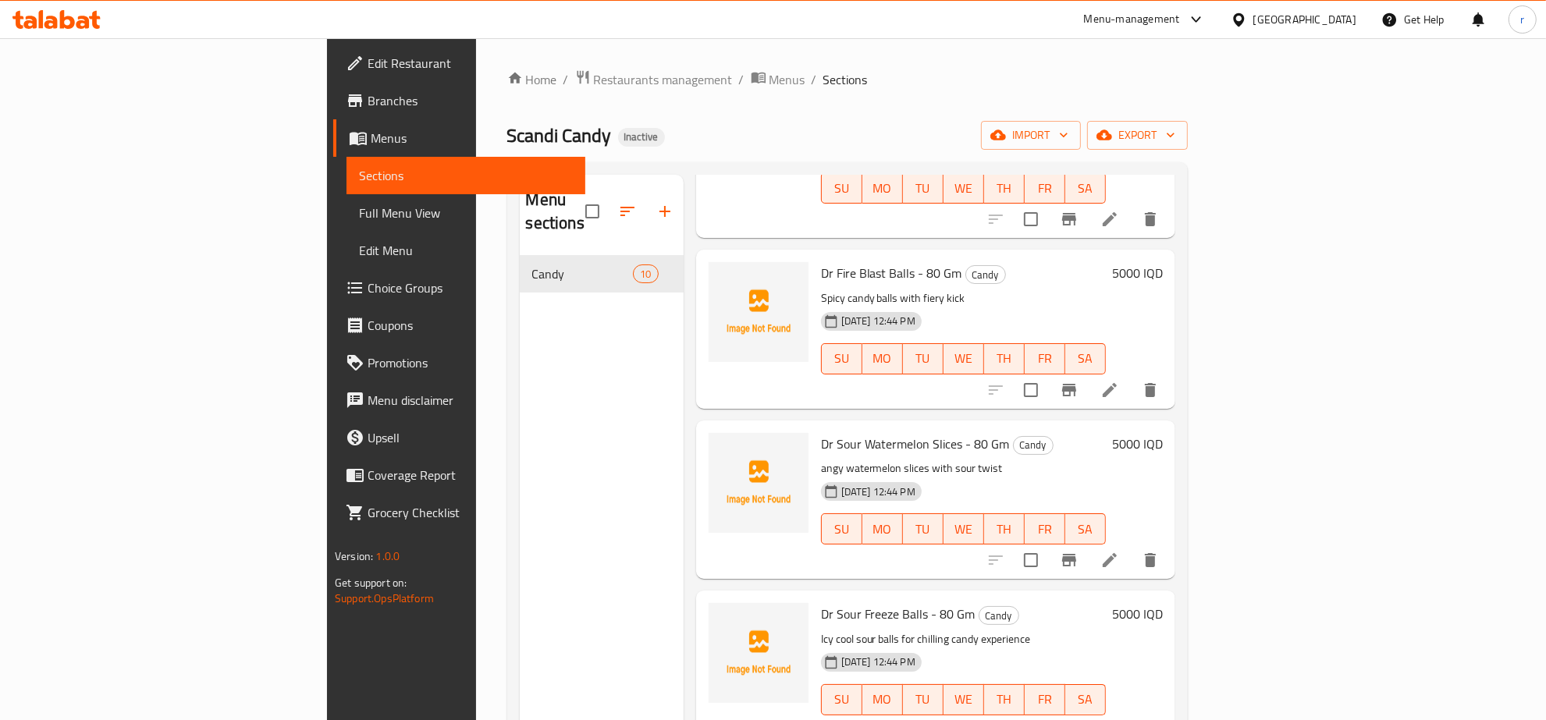
scroll to position [650, 0]
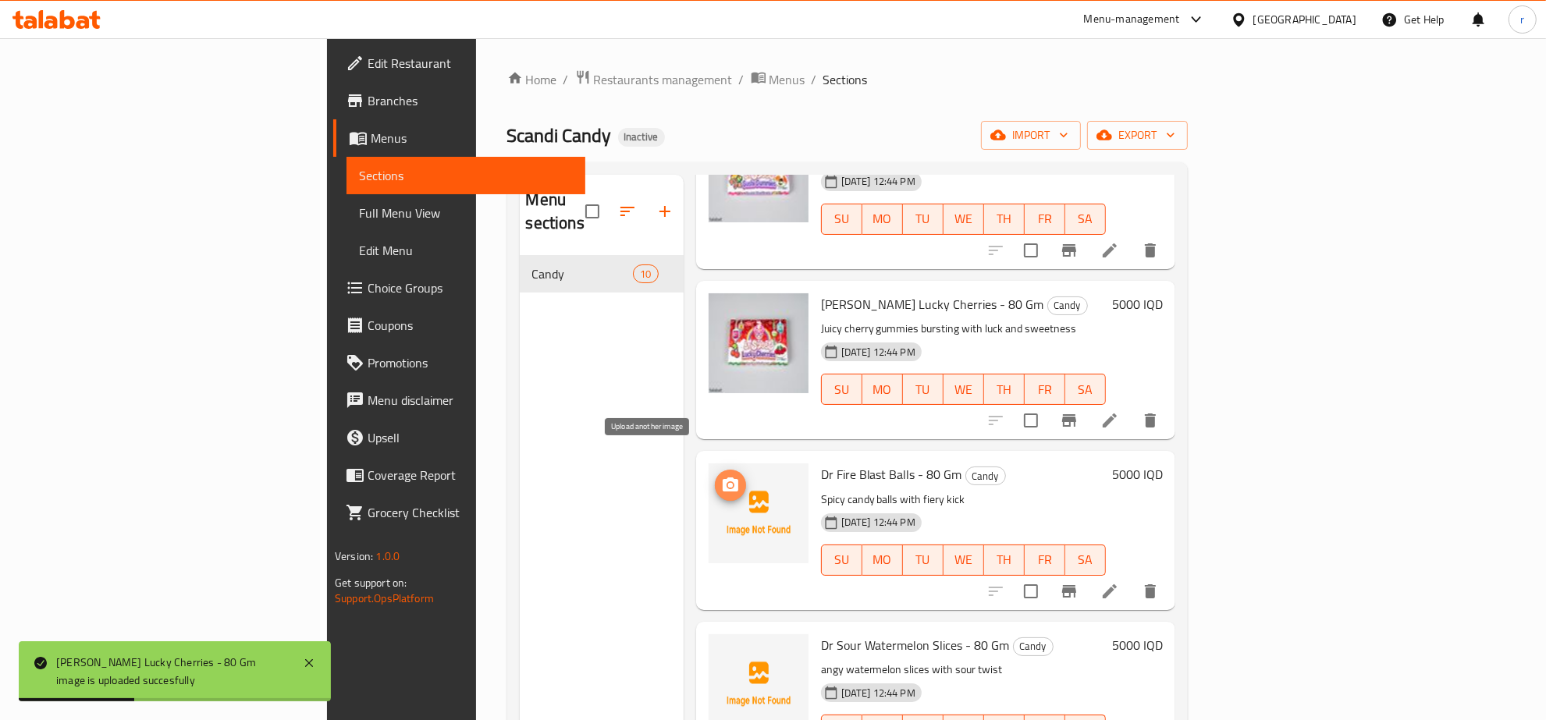
click at [715, 476] on span "upload picture" at bounding box center [730, 485] width 31 height 19
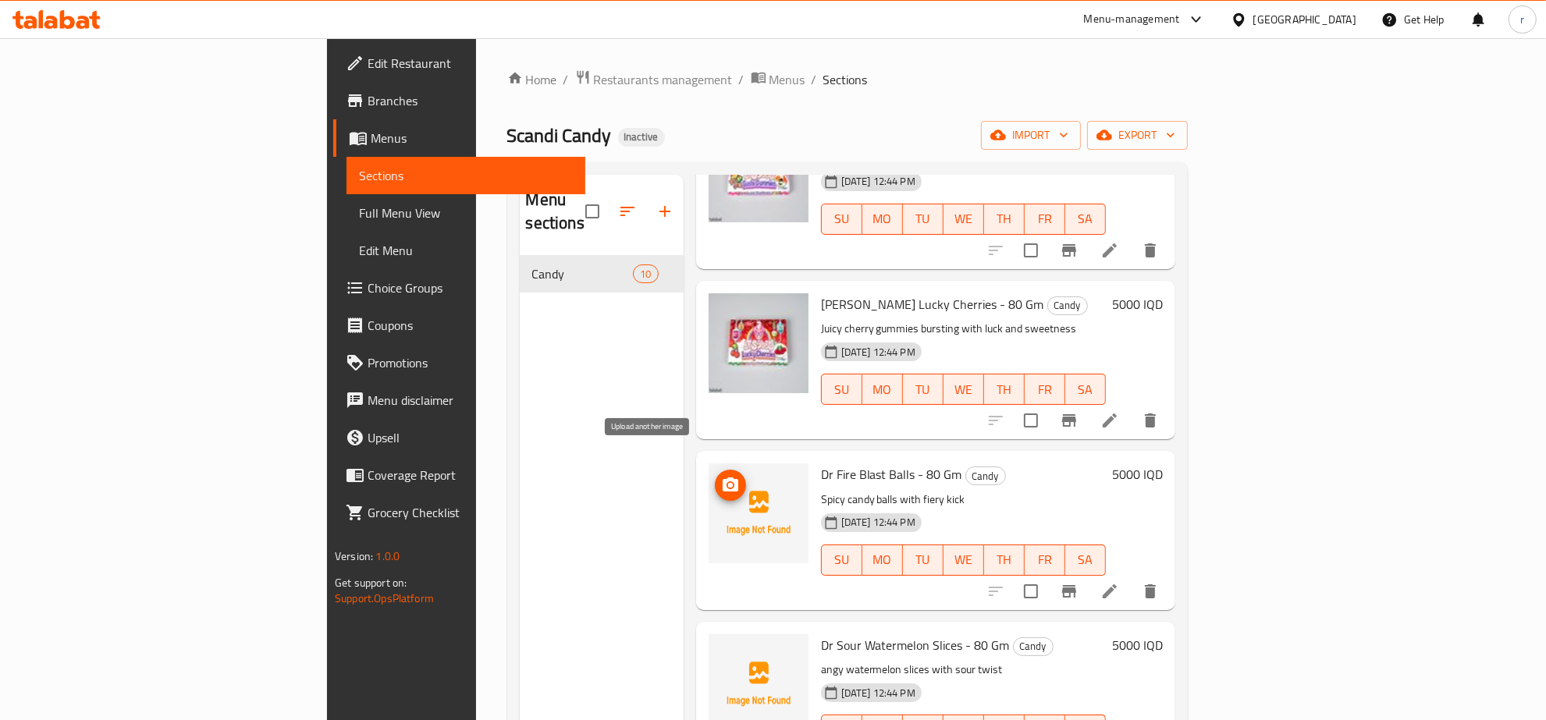
click at [715, 476] on span "upload picture" at bounding box center [730, 485] width 31 height 19
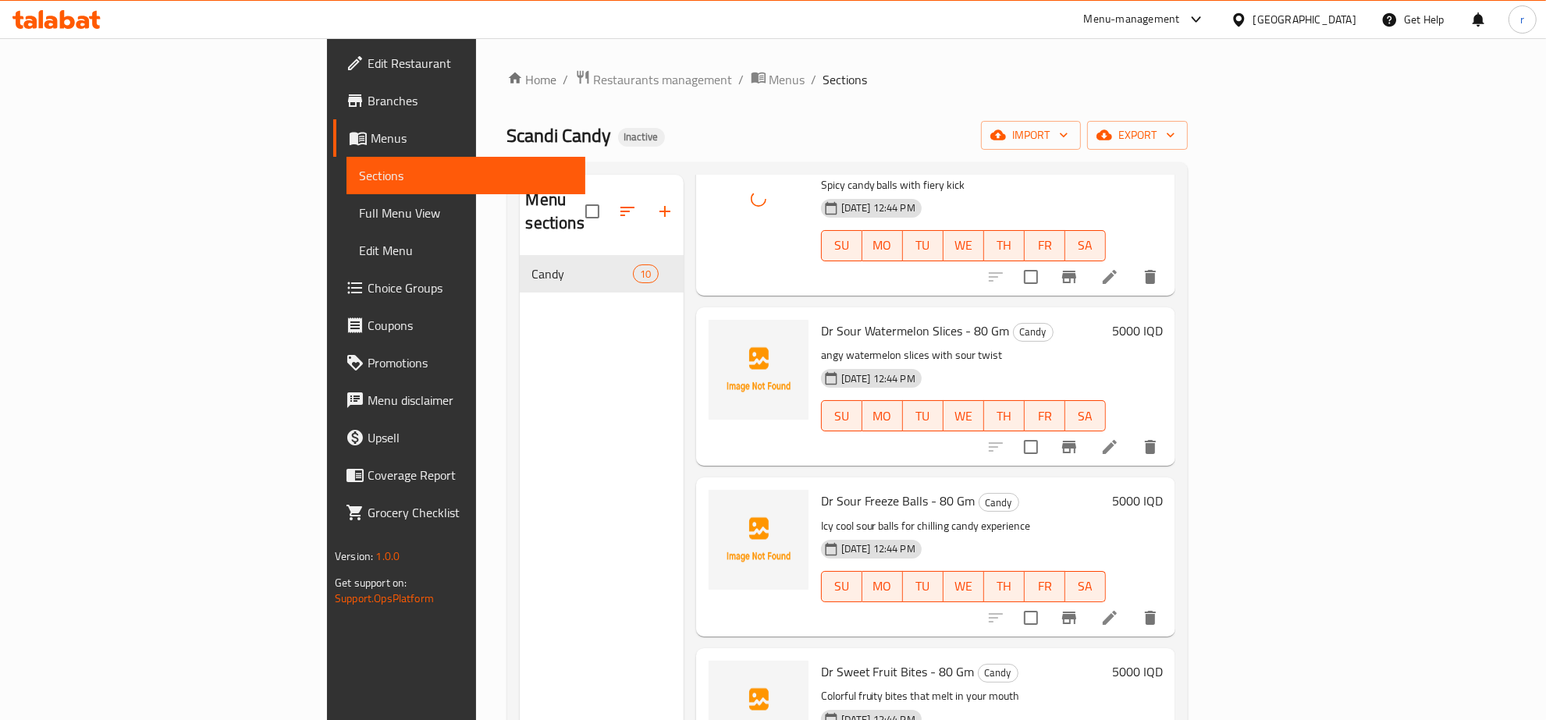
scroll to position [975, 0]
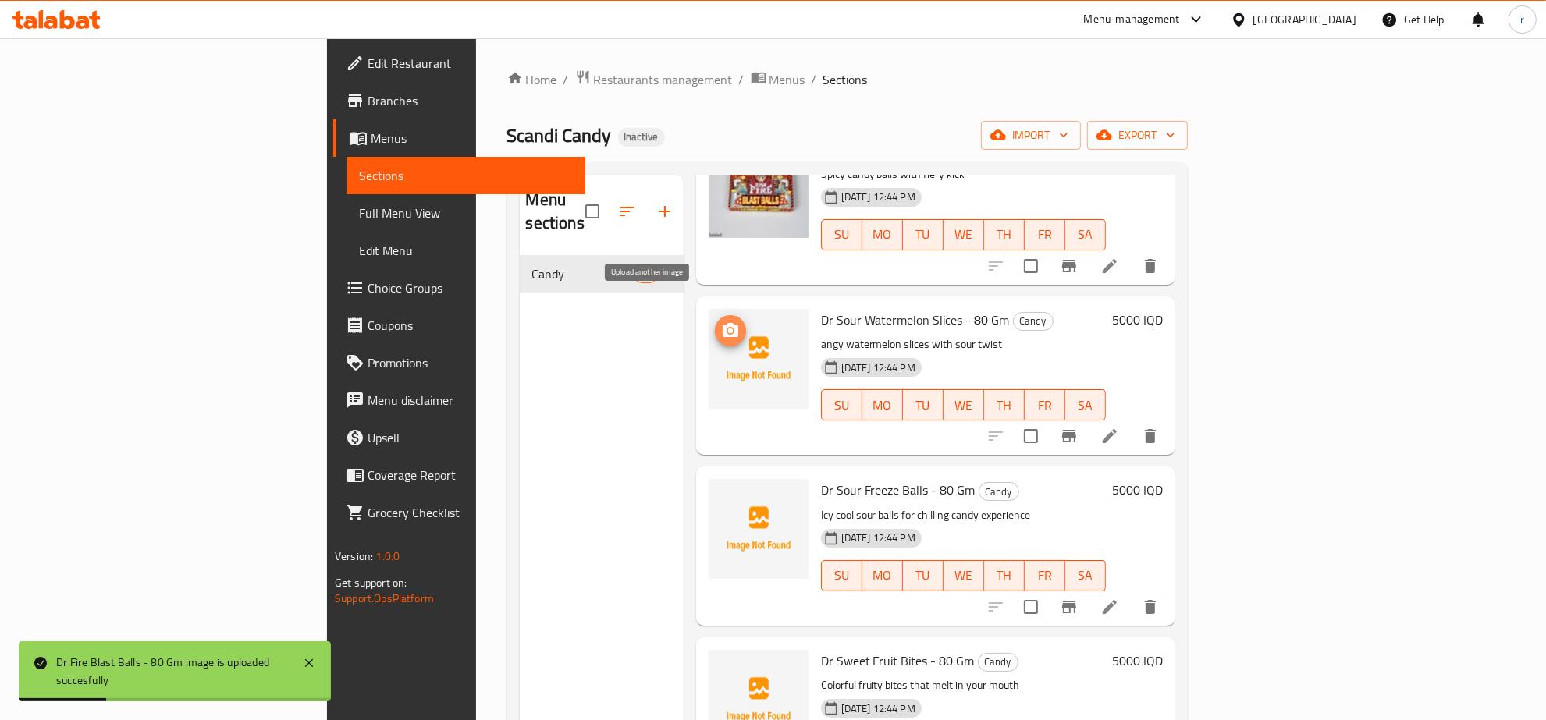
click at [723, 323] on icon "upload picture" at bounding box center [731, 330] width 16 height 14
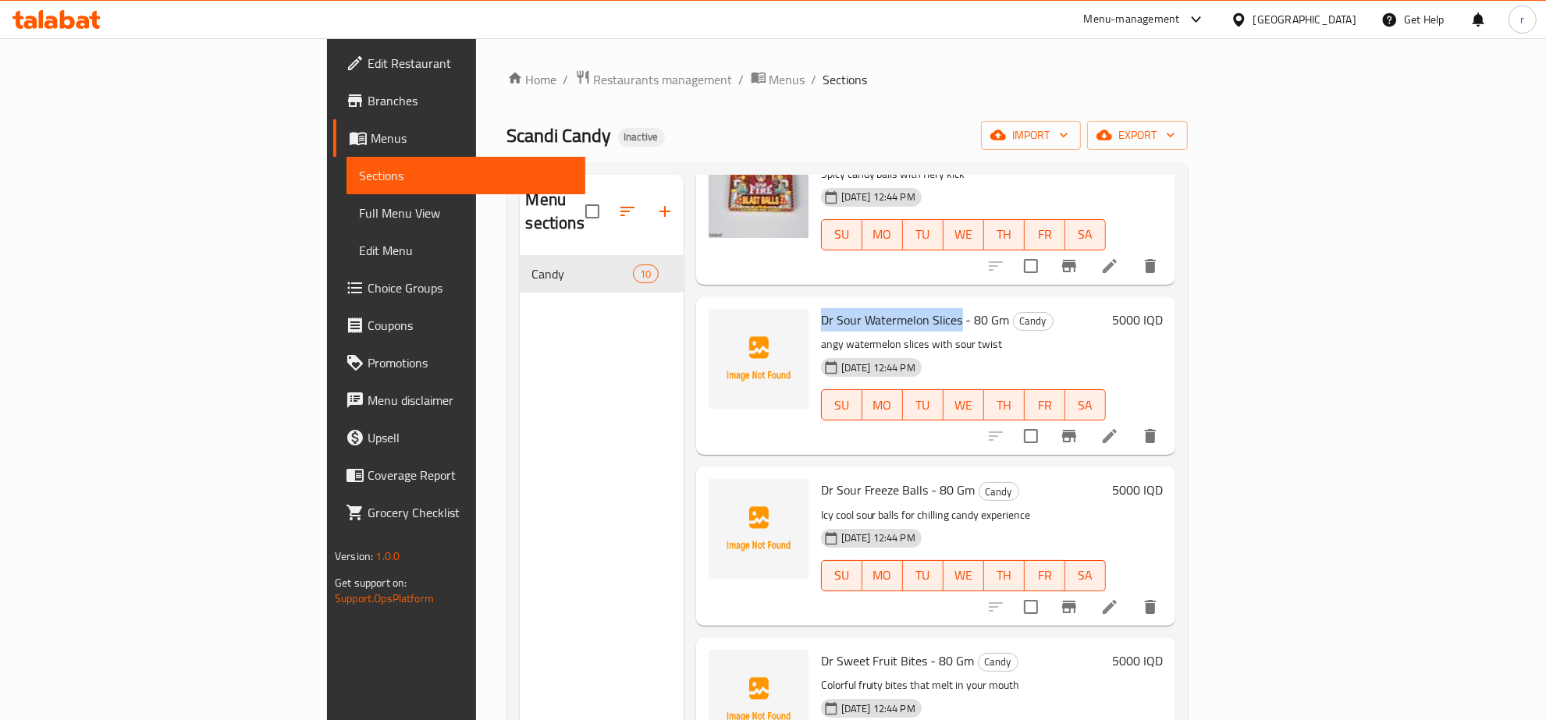
drag, startPoint x: 738, startPoint y: 298, endPoint x: 879, endPoint y: 295, distance: 141.3
click at [879, 308] on span "Dr Sour Watermelon Slices - 80 Gm" at bounding box center [915, 319] width 189 height 23
copy span "Dr Sour Watermelon Slices"
click at [721, 321] on icon "upload picture" at bounding box center [730, 330] width 19 height 19
click at [520, 443] on div "Menu sections Candy 10" at bounding box center [602, 535] width 164 height 720
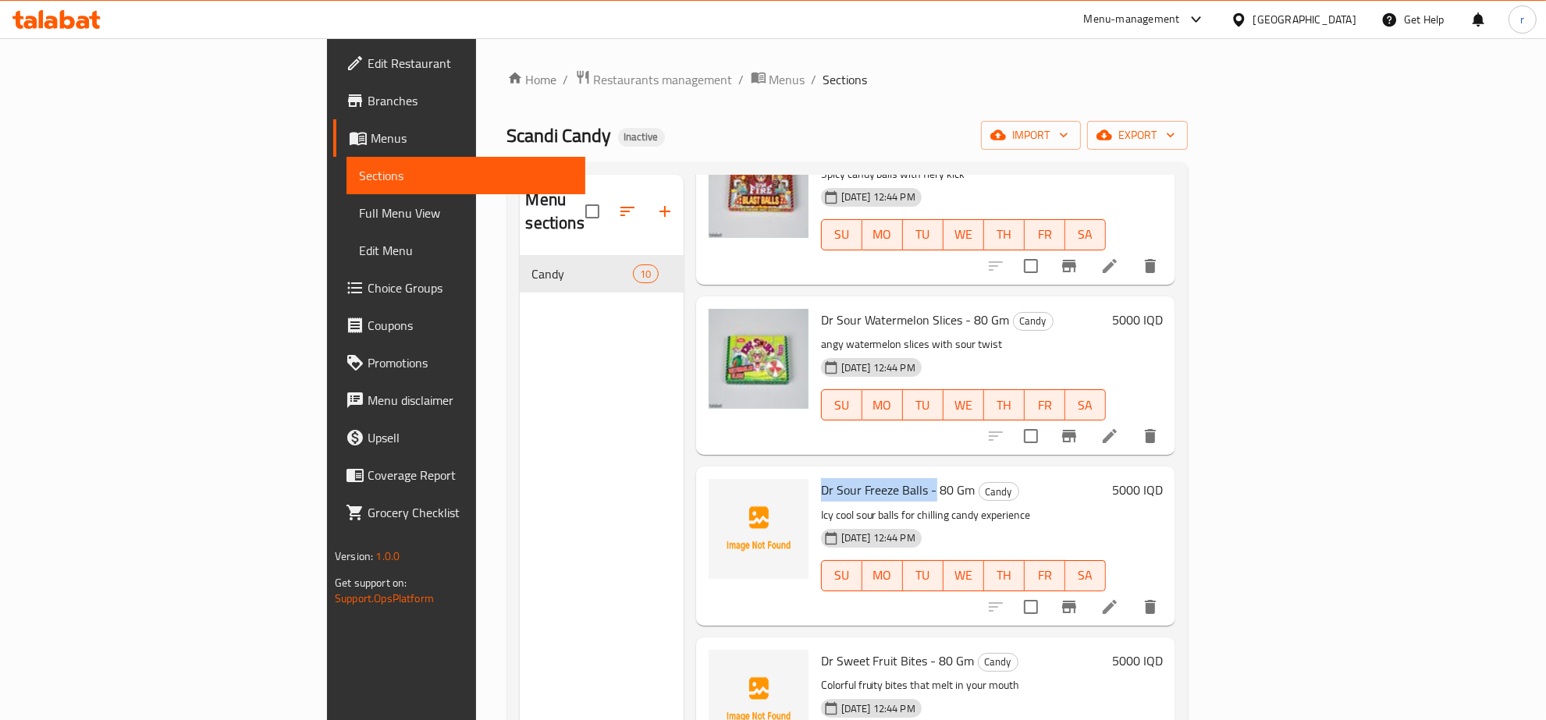
drag, startPoint x: 738, startPoint y: 466, endPoint x: 852, endPoint y: 474, distance: 114.2
click at [852, 478] on span "Dr Sour Freeze Balls - 80 Gm" at bounding box center [898, 489] width 155 height 23
copy span "Dr [PERSON_NAME] Freeze Balls -"
click at [520, 449] on div "Menu sections Candy 10" at bounding box center [602, 535] width 164 height 720
click at [821, 478] on span "Dr Sour Freeze Balls - 80 Gm" at bounding box center [898, 489] width 155 height 23
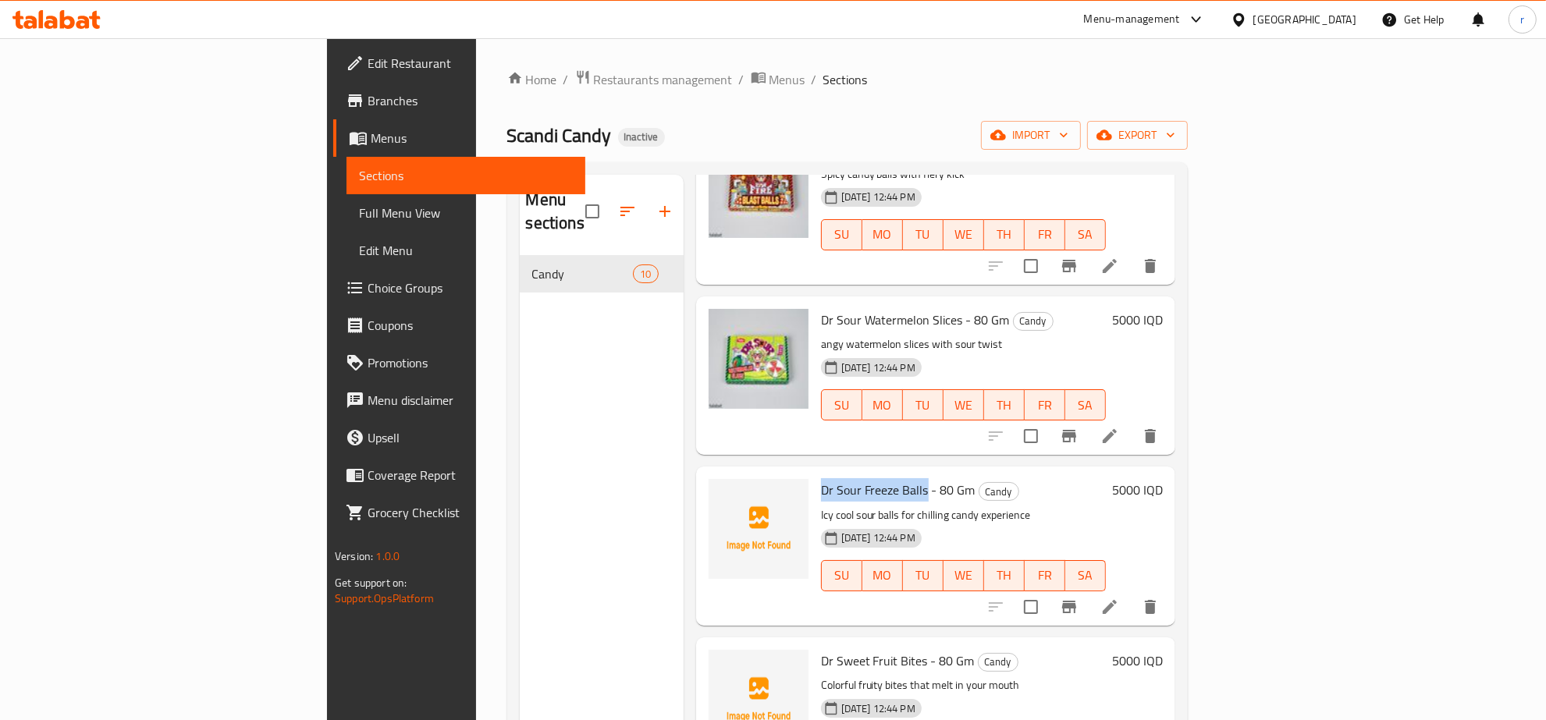
drag, startPoint x: 734, startPoint y: 467, endPoint x: 844, endPoint y: 473, distance: 109.4
click at [844, 473] on div "Dr Sour Freeze Balls - 80 Gm Candy Icy cool sour balls for chilling candy exper…" at bounding box center [963, 546] width 297 height 146
copy span "Dr [PERSON_NAME] Freeze Balls"
click at [520, 376] on div "Menu sections Candy 10" at bounding box center [602, 535] width 164 height 720
click at [715, 492] on span "upload picture" at bounding box center [730, 501] width 31 height 19
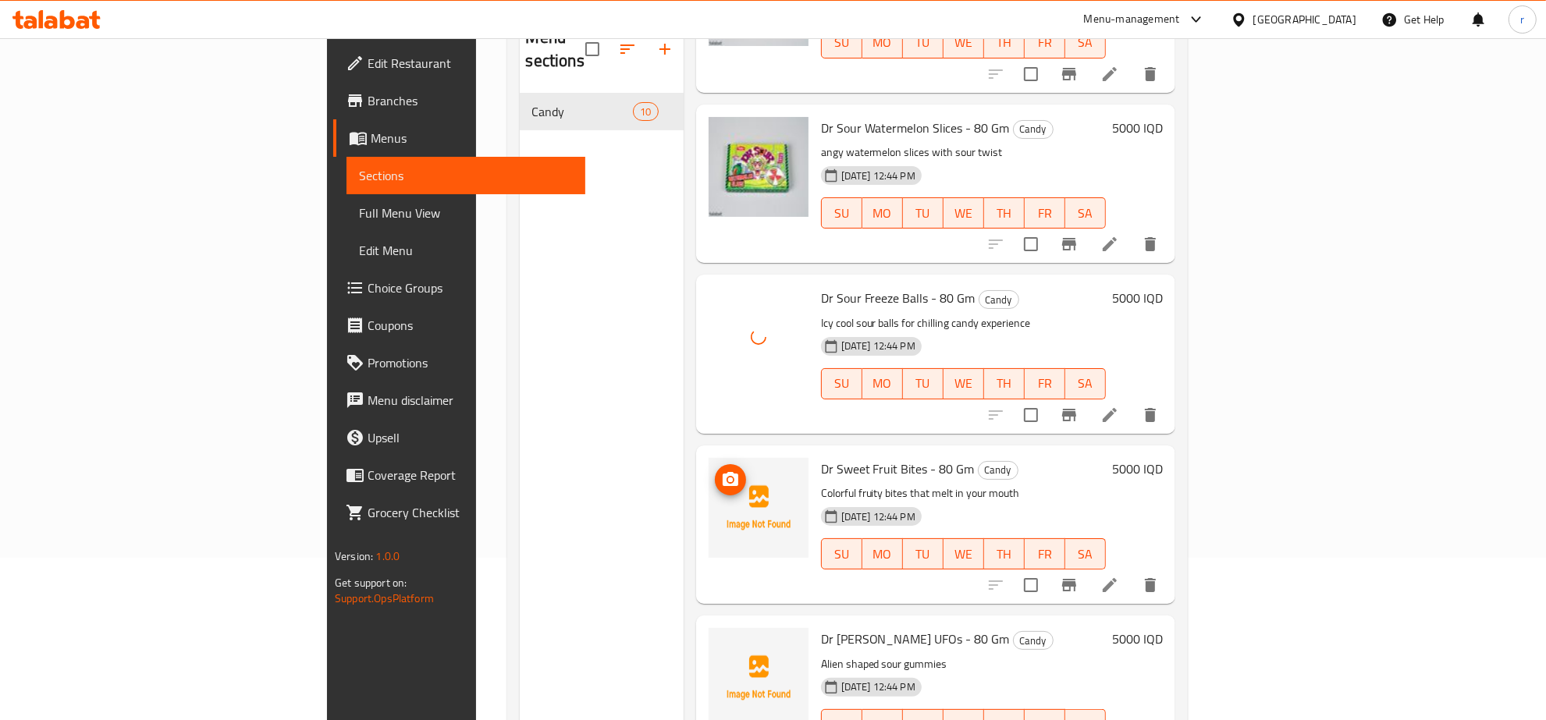
scroll to position [1022, 0]
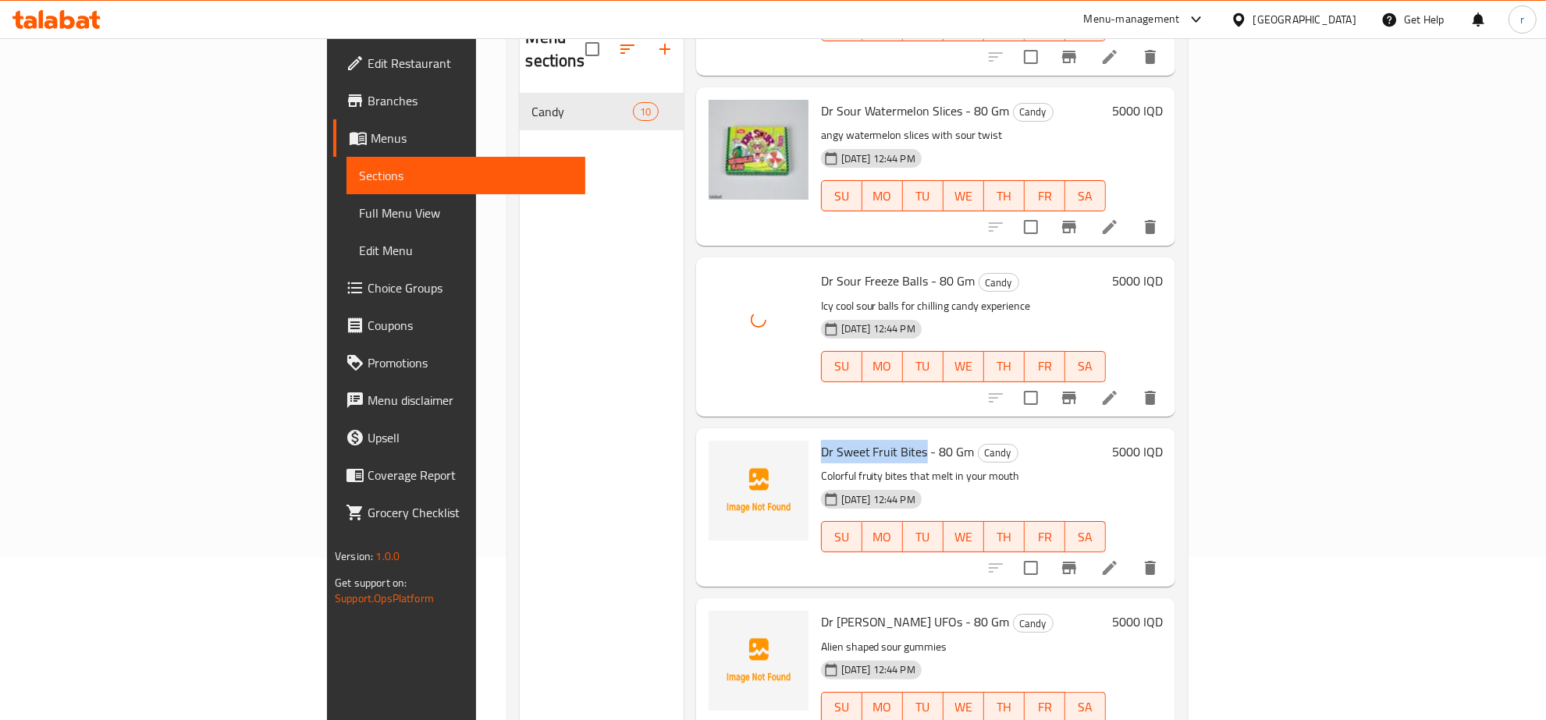
drag, startPoint x: 736, startPoint y: 425, endPoint x: 841, endPoint y: 425, distance: 105.3
click at [841, 435] on div "Dr Sweet Fruit Bites - 80 Gm Candy Colorful fruity bites that melt in your mout…" at bounding box center [963, 508] width 297 height 146
copy span "Dr Sweet Fruit Bites"
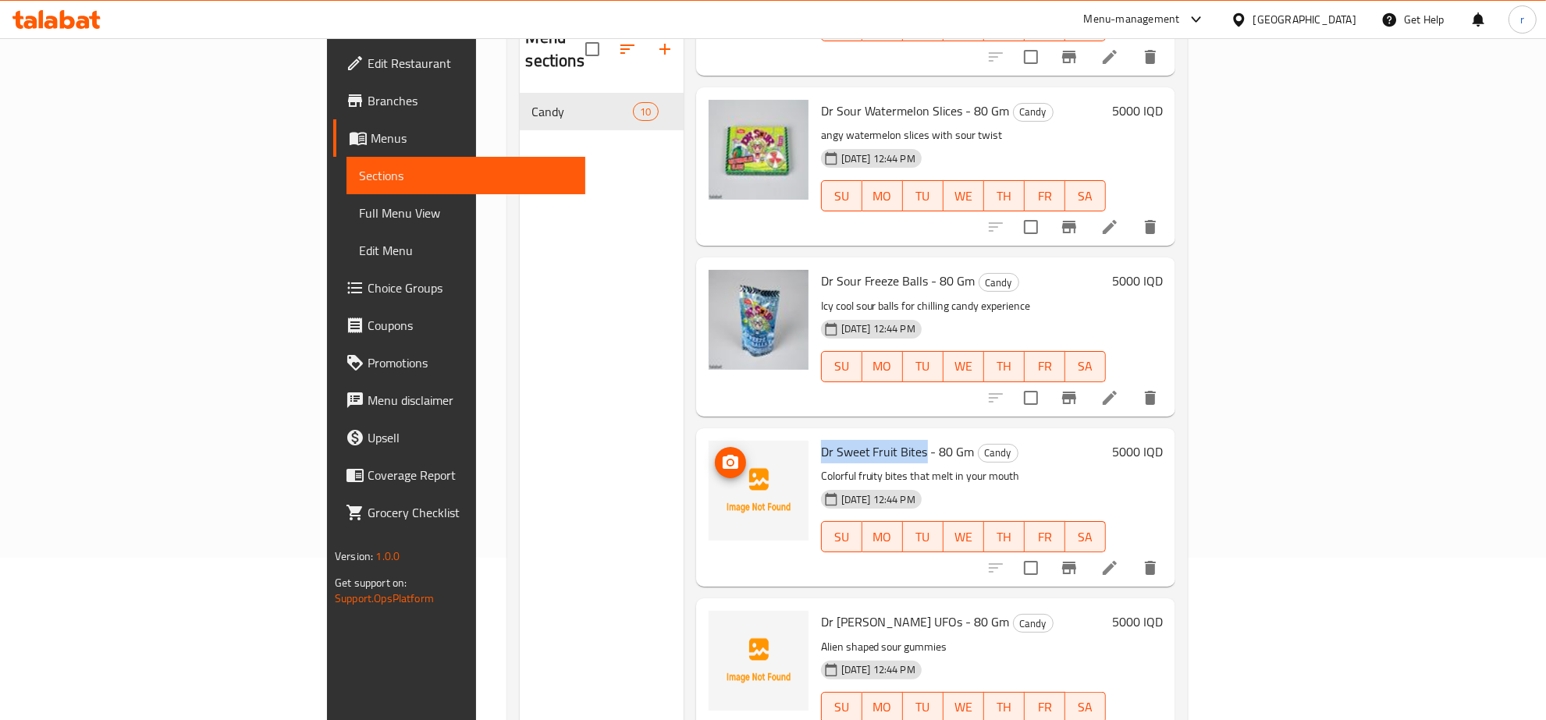
click at [723, 455] on icon "upload picture" at bounding box center [731, 462] width 16 height 14
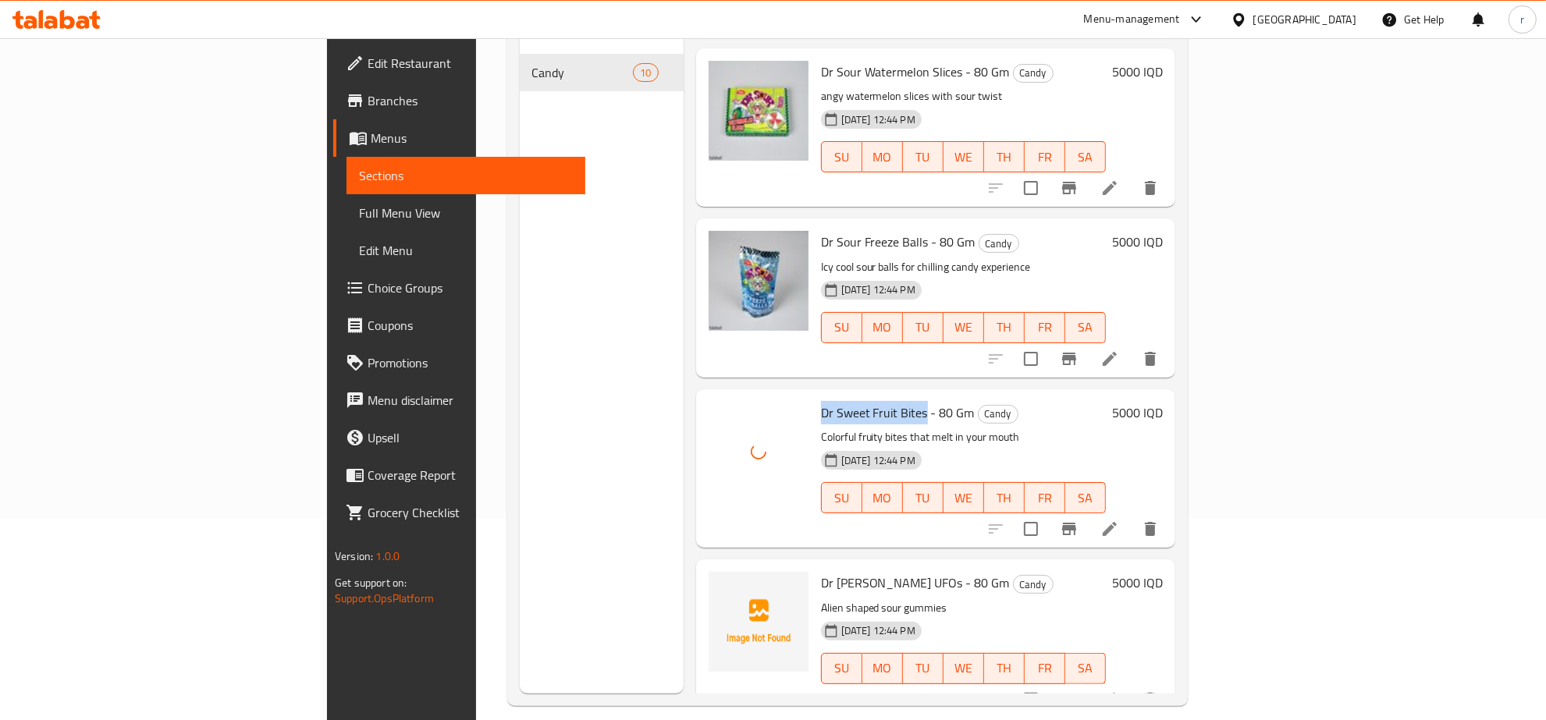
scroll to position [219, 0]
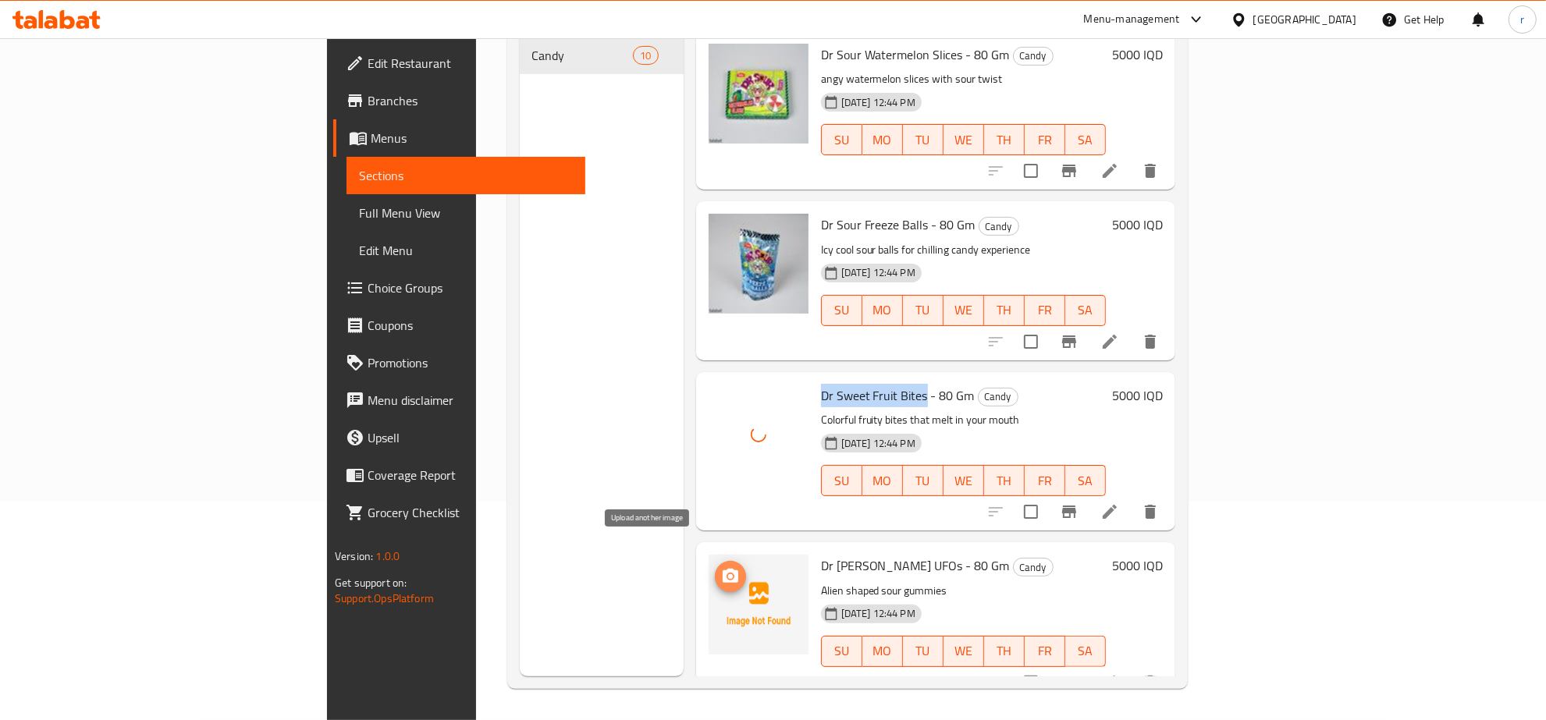
click at [721, 567] on icon "upload picture" at bounding box center [730, 576] width 19 height 19
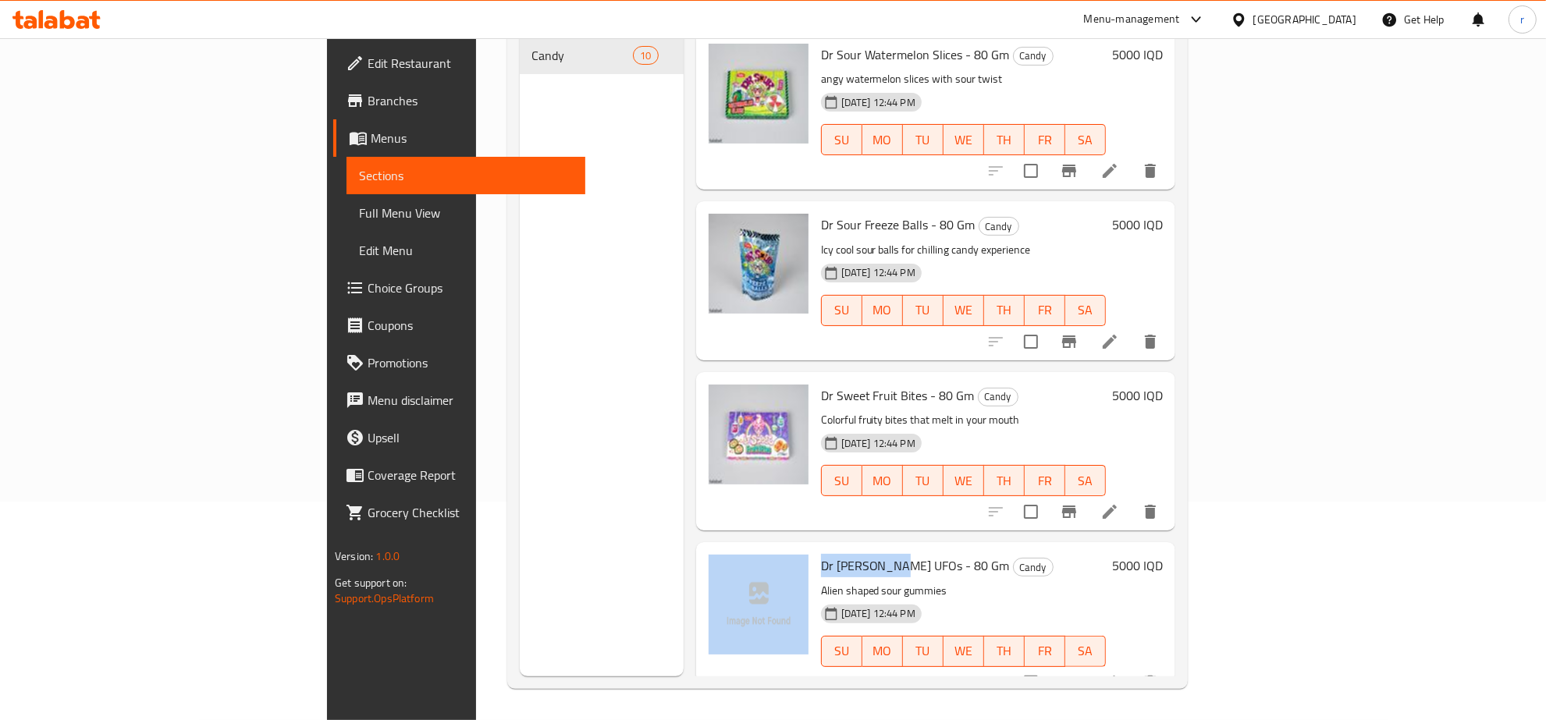
drag, startPoint x: 730, startPoint y: 538, endPoint x: 812, endPoint y: 545, distance: 82.2
click at [812, 549] on div "Dr [PERSON_NAME] UFOs - 80 Gm Candy Alien shaped sour gummies [DATE] 12:44 PM S…" at bounding box center [935, 622] width 467 height 146
copy div "Dr [PERSON_NAME] UFOs"
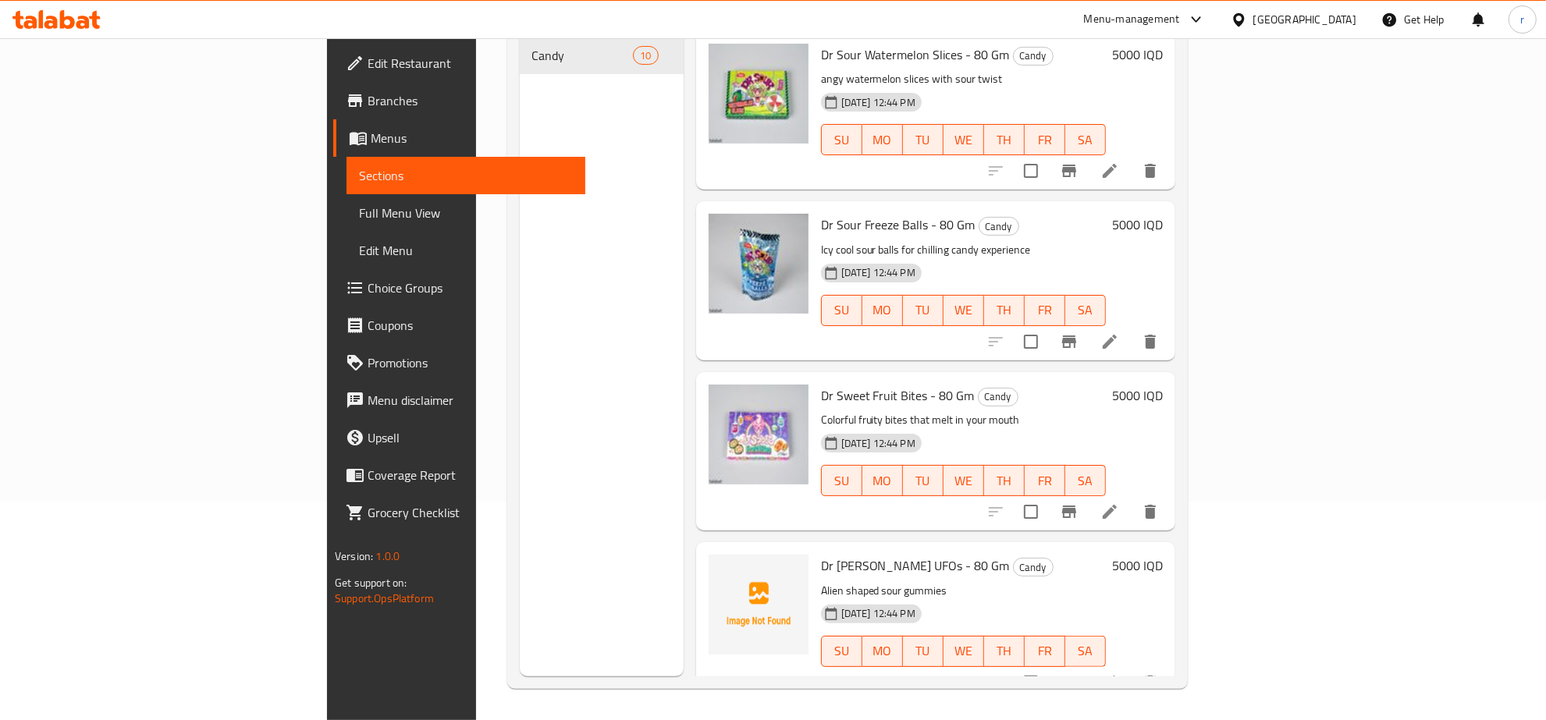
click at [520, 502] on div "Menu sections Candy 10" at bounding box center [602, 316] width 164 height 720
drag, startPoint x: 741, startPoint y: 541, endPoint x: 808, endPoint y: 541, distance: 66.3
click at [821, 554] on span "Dr [PERSON_NAME] UFOs - 80 Gm" at bounding box center [915, 565] width 189 height 23
copy span "Dr [PERSON_NAME] UFOs"
click at [715, 561] on button "upload picture" at bounding box center [730, 576] width 31 height 31
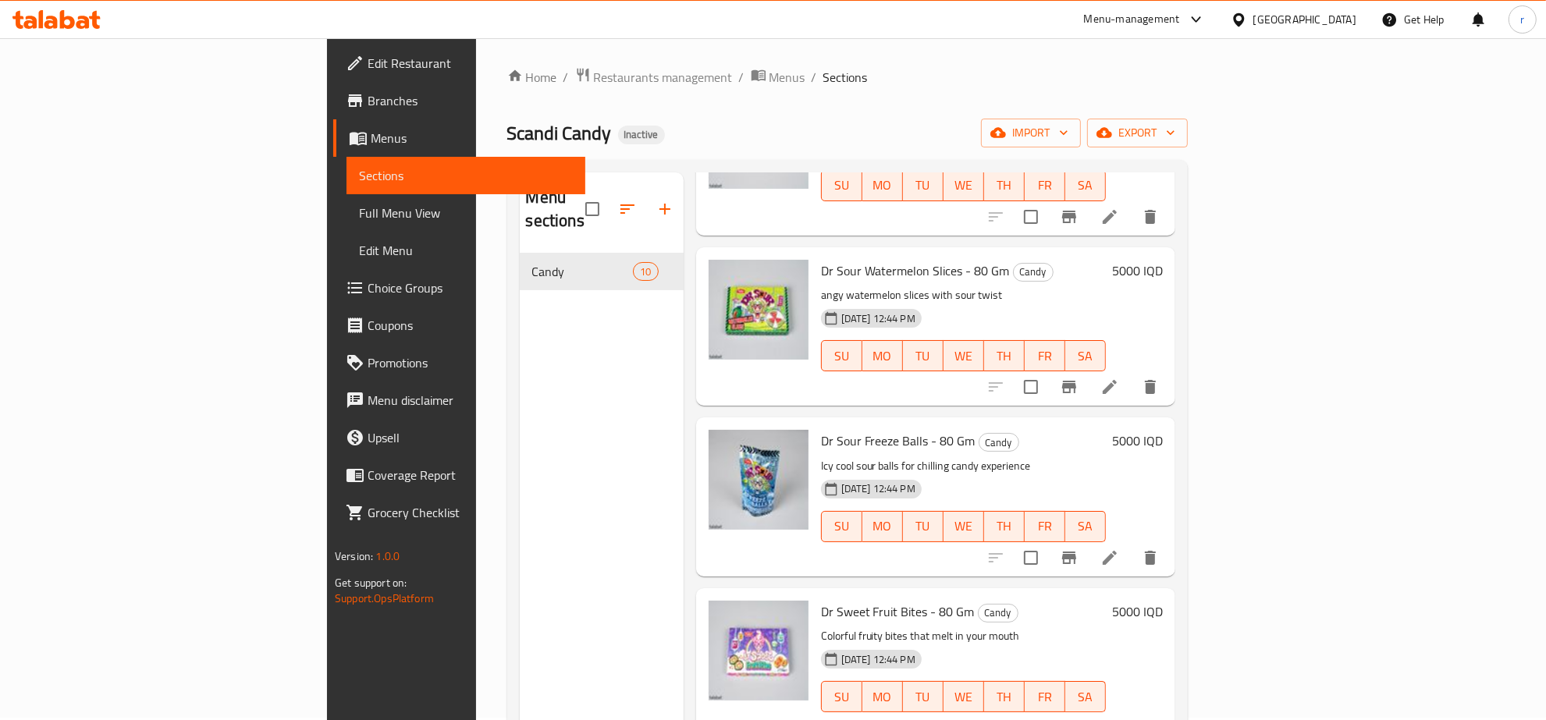
scroll to position [0, 0]
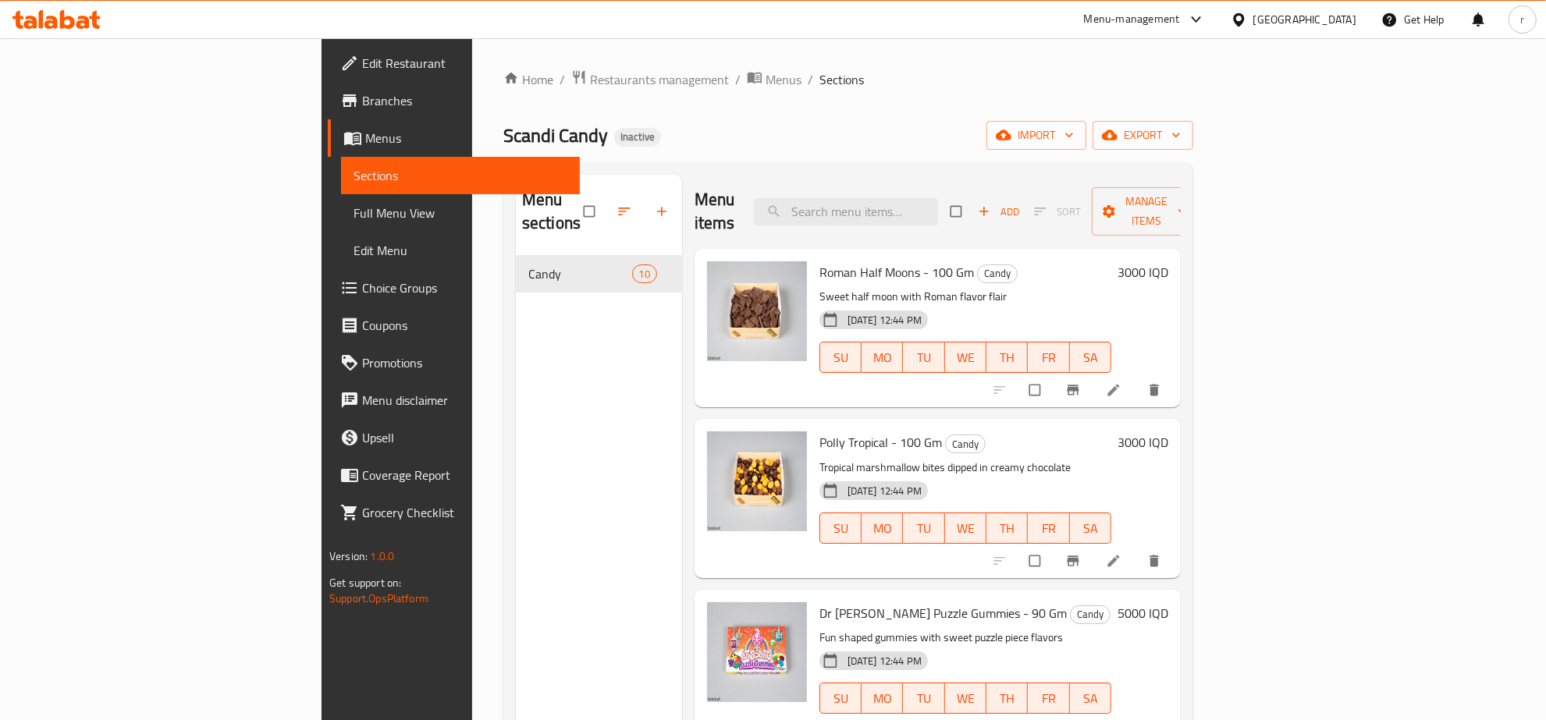
click at [353, 212] on span "Full Menu View" at bounding box center [460, 213] width 214 height 19
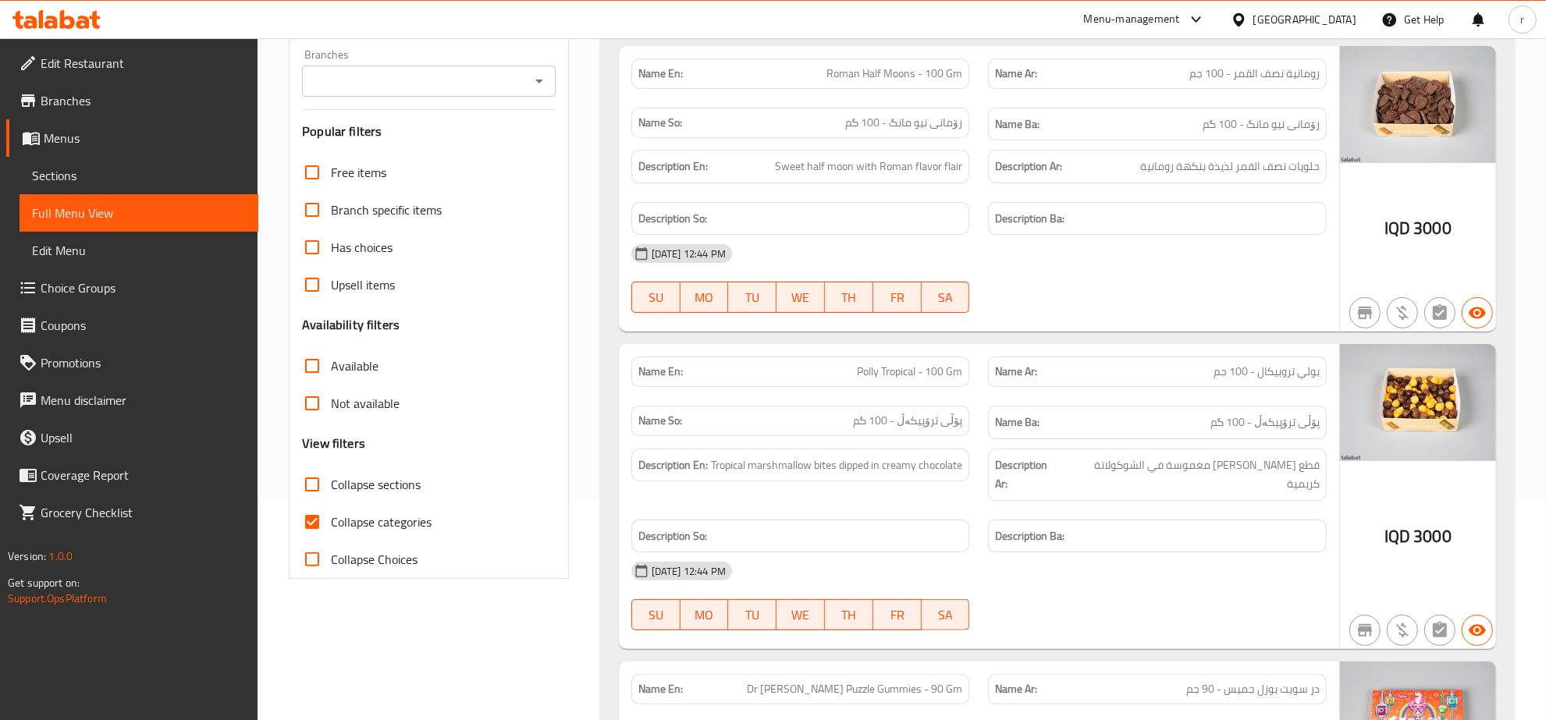
scroll to position [325, 0]
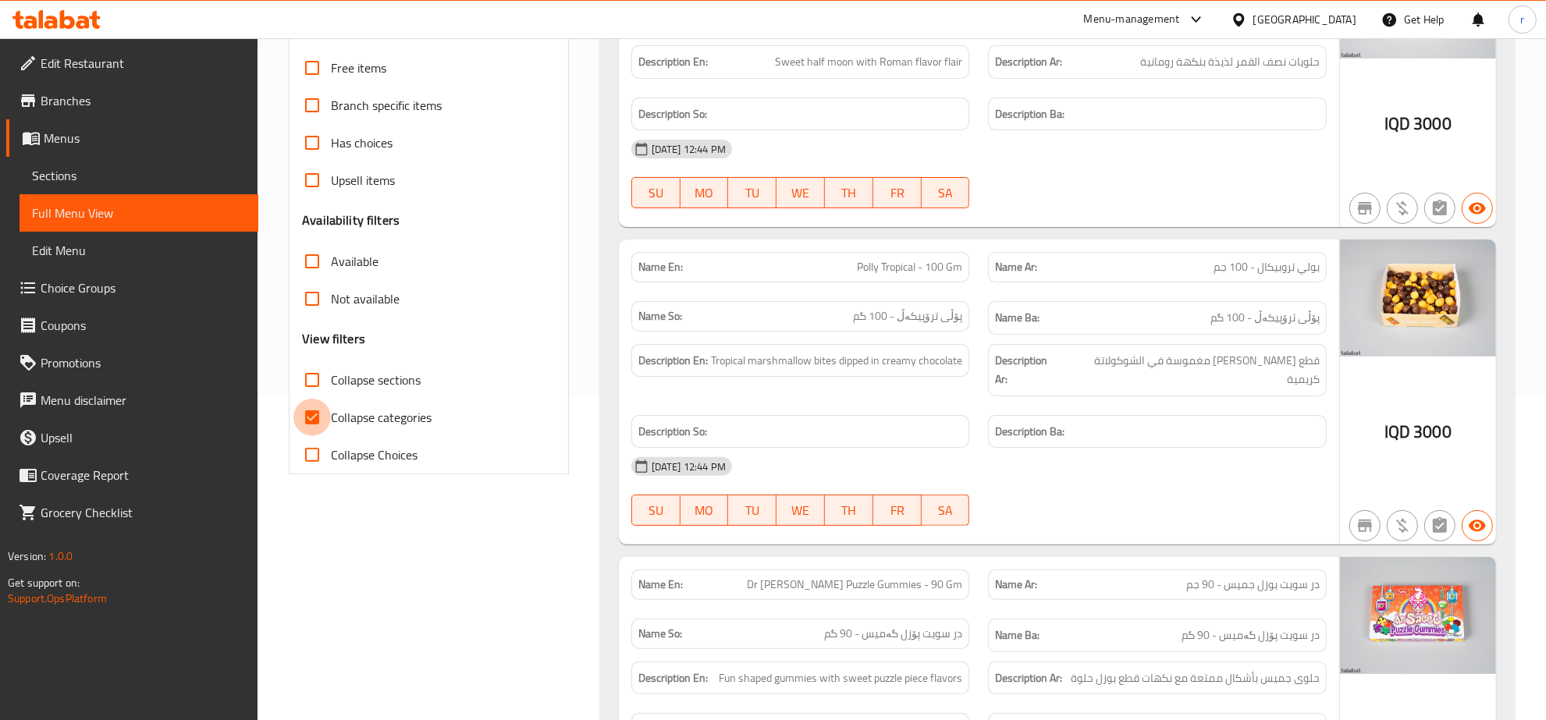
click at [318, 415] on input "Collapse categories" at bounding box center [311, 417] width 37 height 37
checkbox input "false"
click at [310, 385] on input "Collapse sections" at bounding box center [311, 379] width 37 height 37
checkbox input "true"
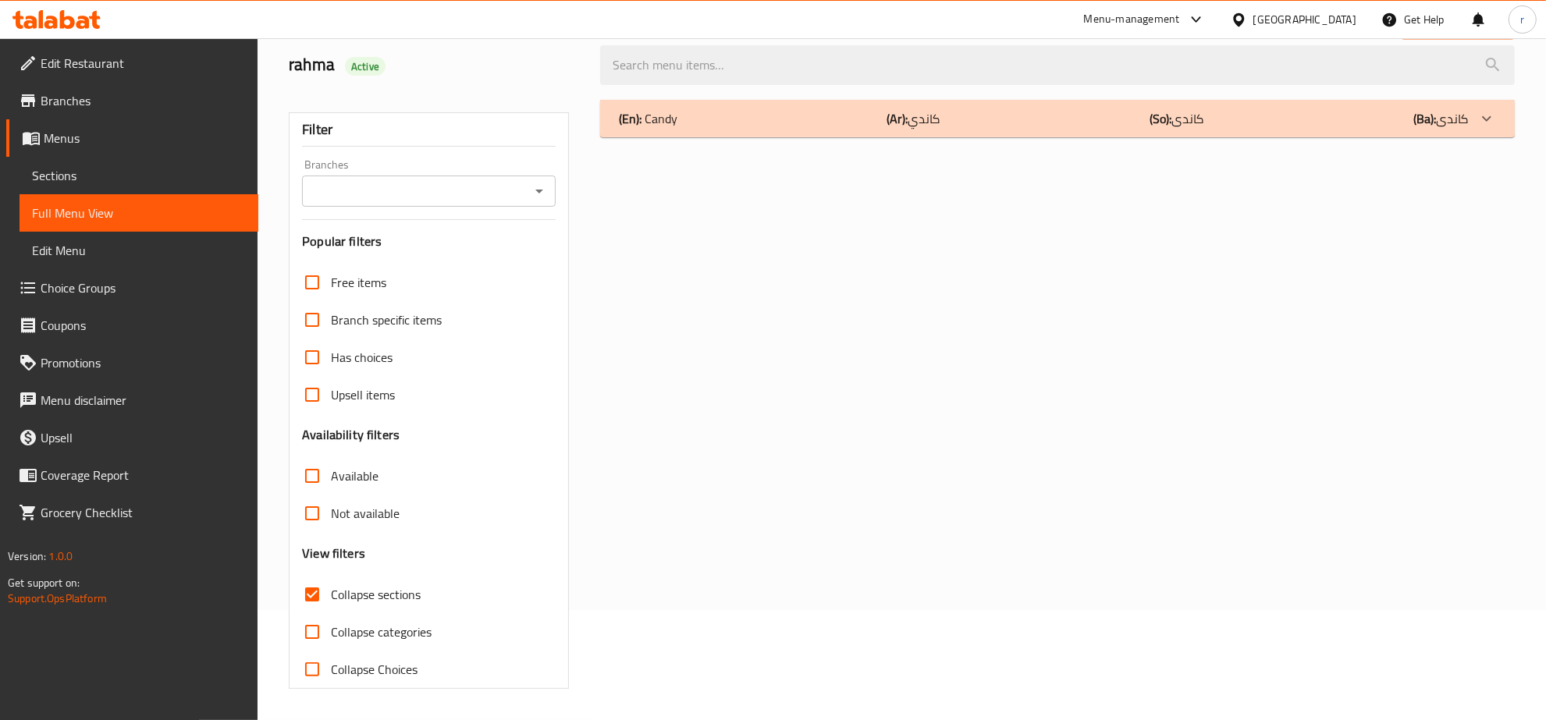
scroll to position [110, 0]
click at [540, 193] on icon "Open" at bounding box center [539, 191] width 19 height 19
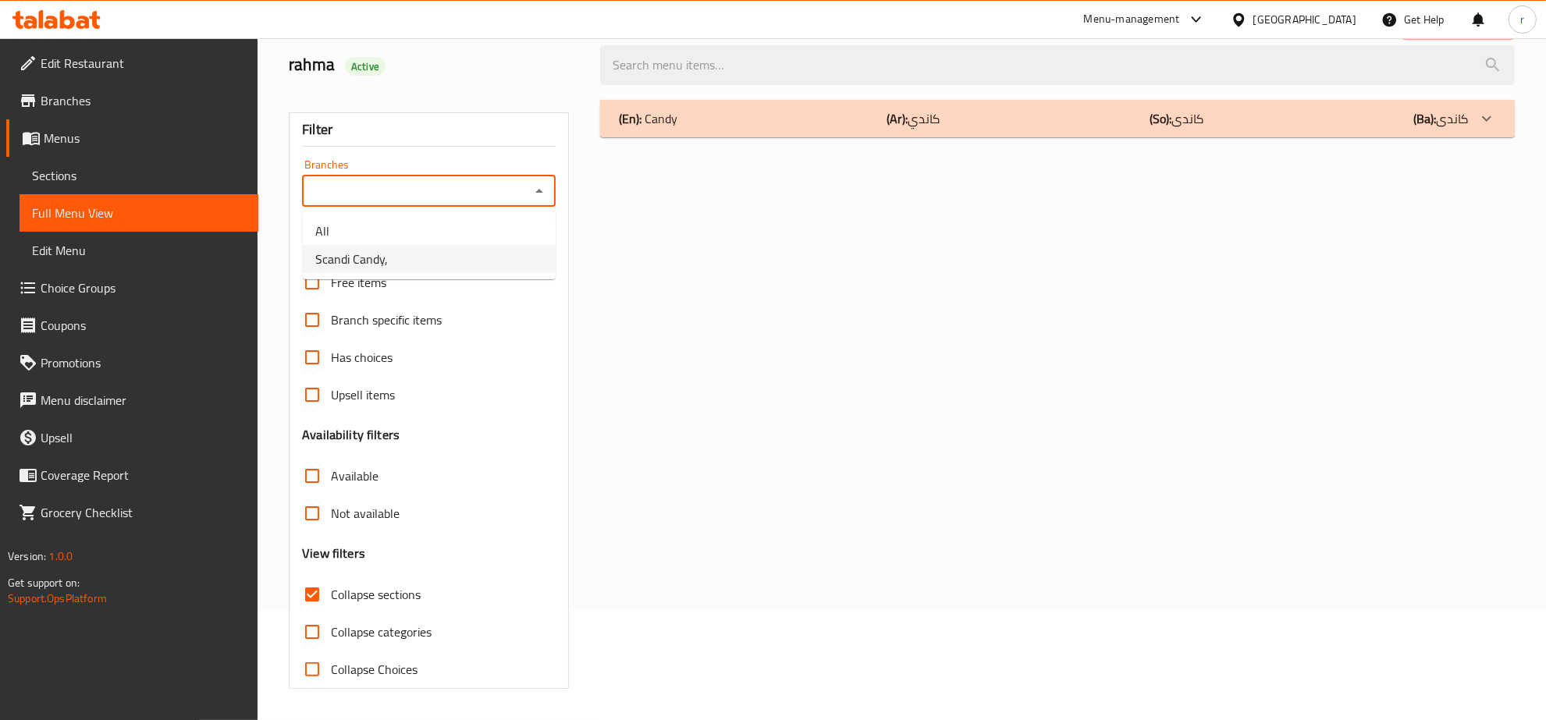
click at [502, 259] on li "Scandi Candy," at bounding box center [429, 259] width 253 height 28
type input "Scandi Candy,"
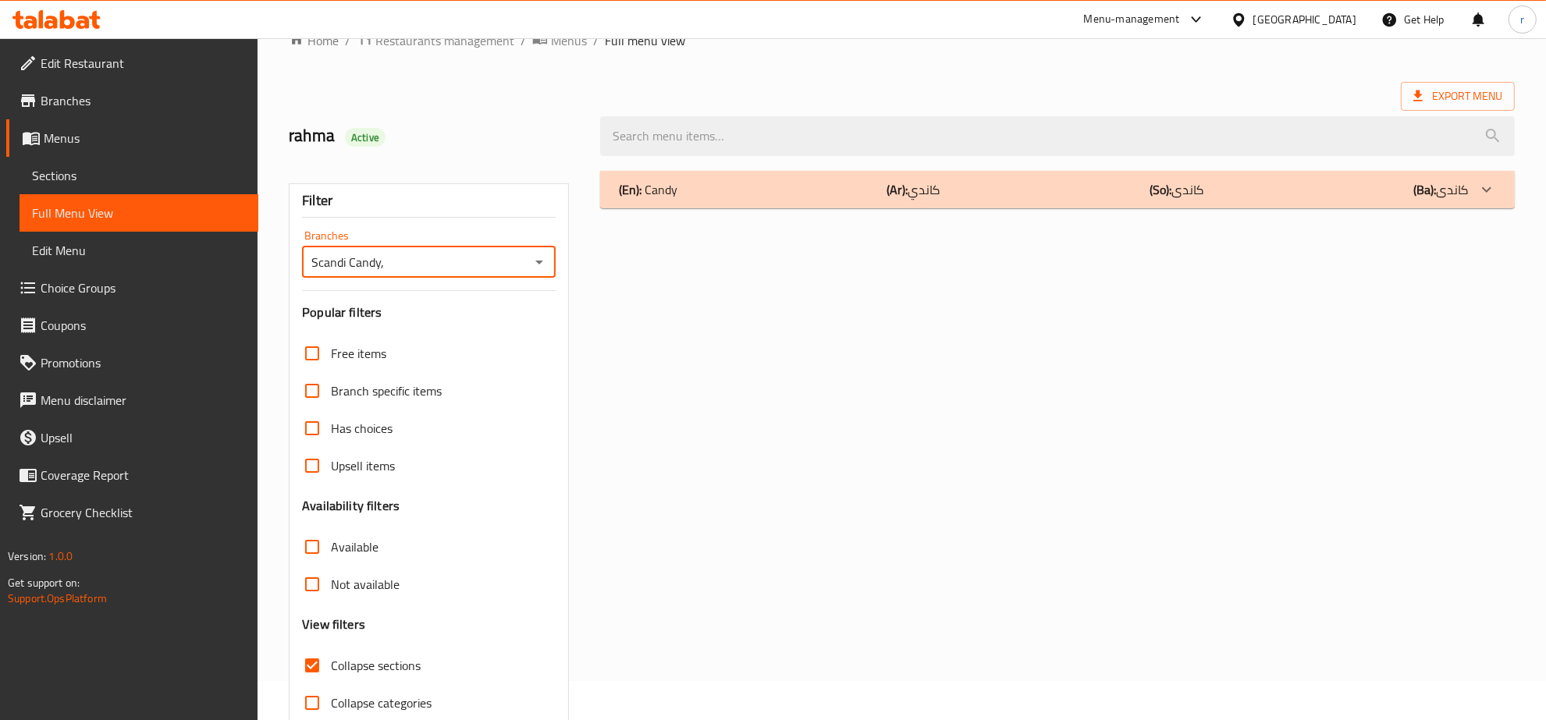
scroll to position [0, 0]
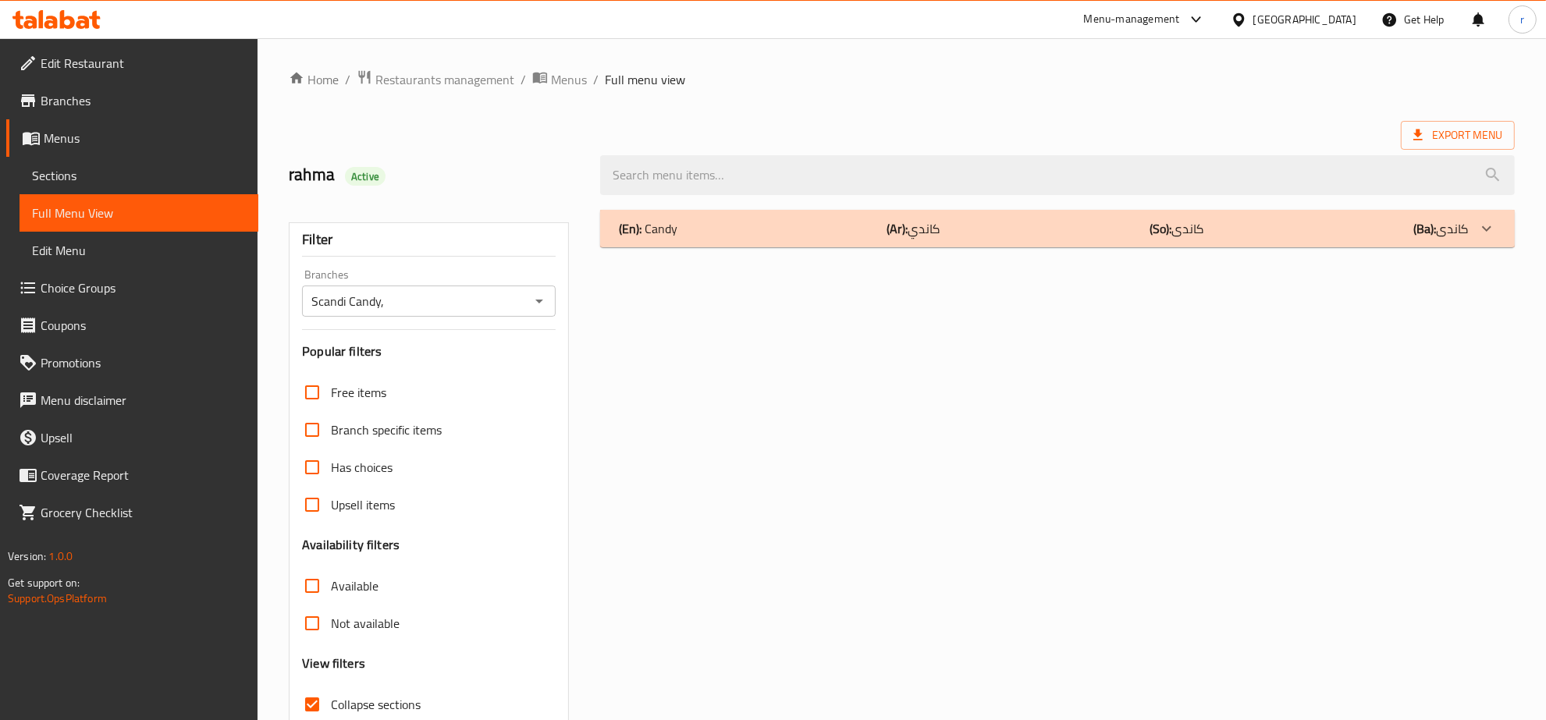
click at [1140, 232] on div "(En): Candy (Ar): كاندي (So): کاندی (Ba): کاندی" at bounding box center [1043, 228] width 849 height 19
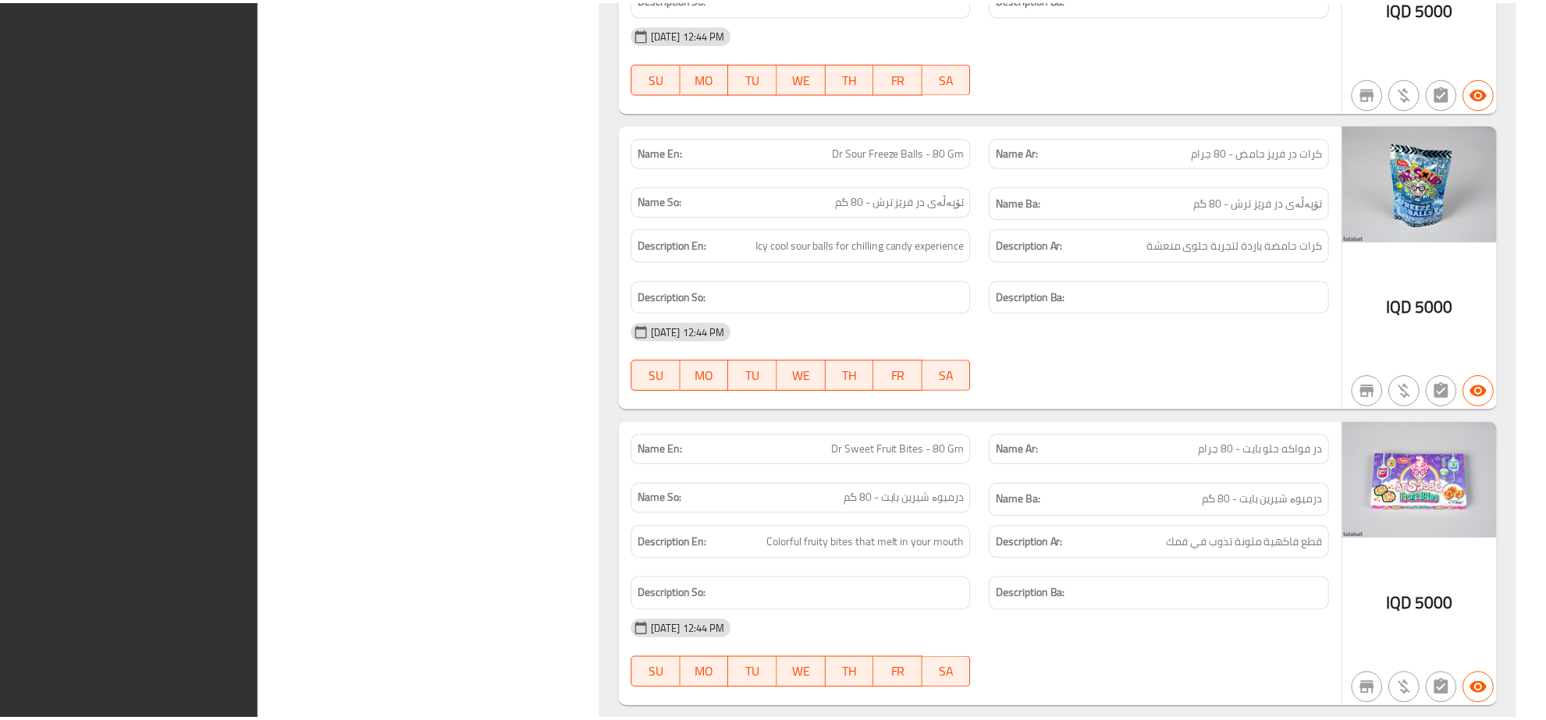
scroll to position [2612, 0]
